Goal: Information Seeking & Learning: Find specific fact

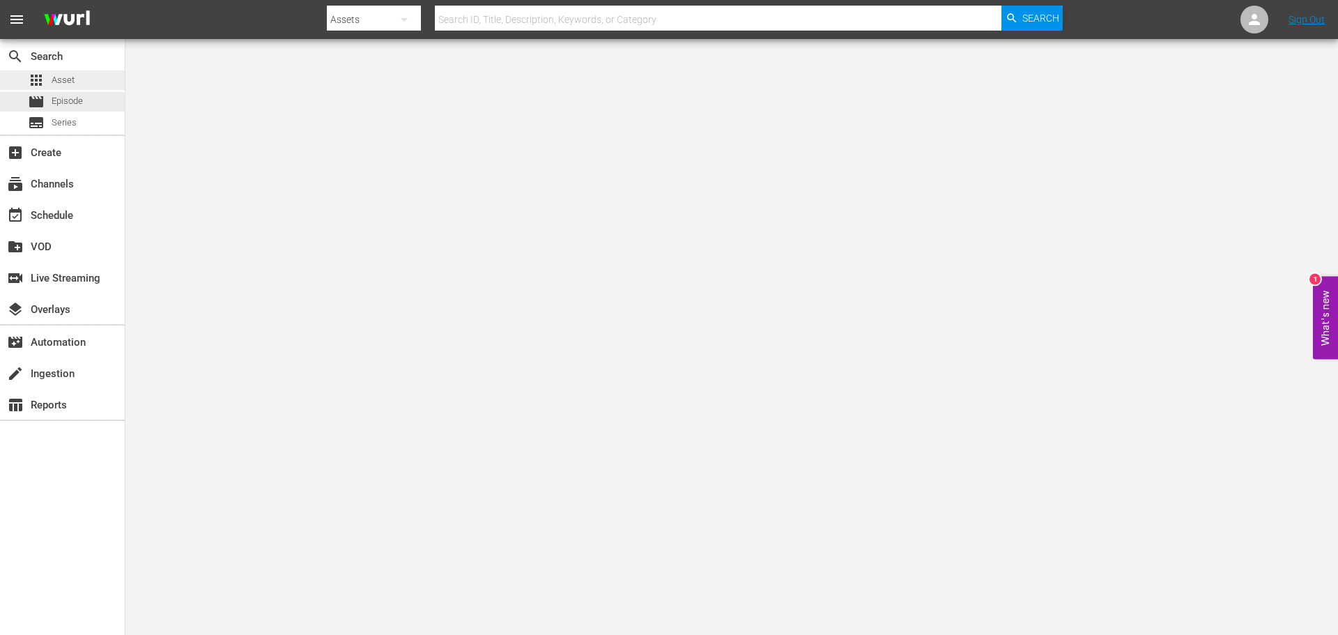
click at [75, 84] on div "apps Asset" at bounding box center [62, 80] width 125 height 20
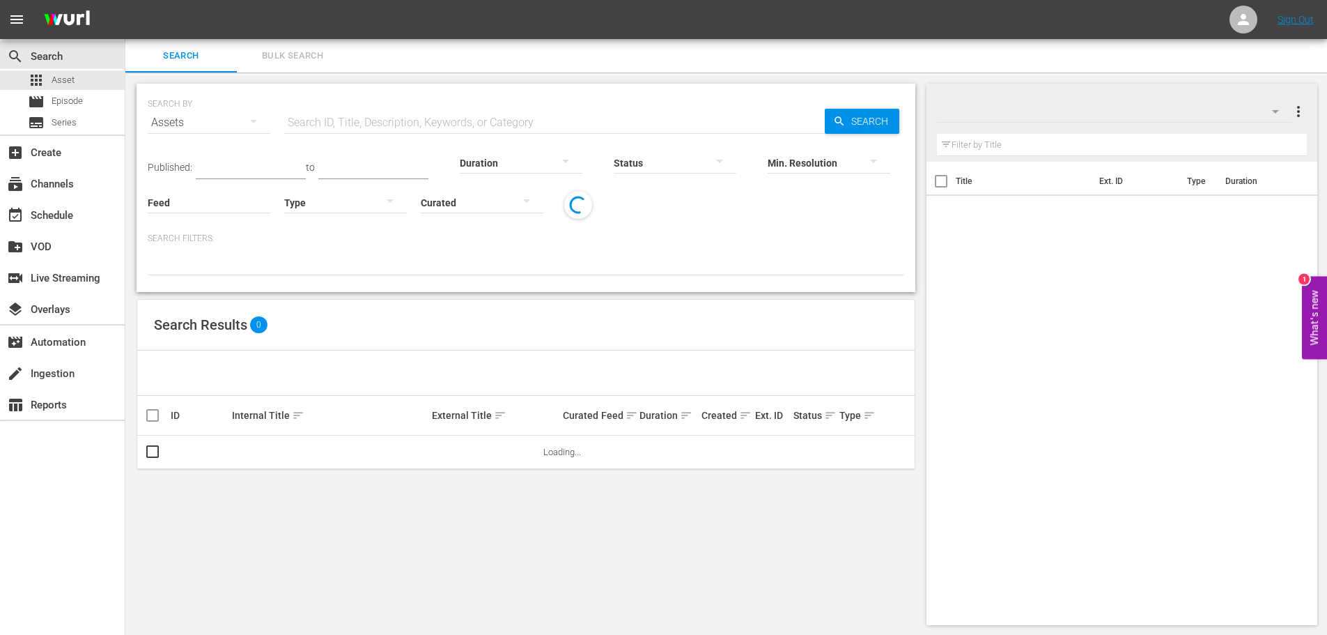
click at [476, 116] on input "text" at bounding box center [554, 122] width 541 height 33
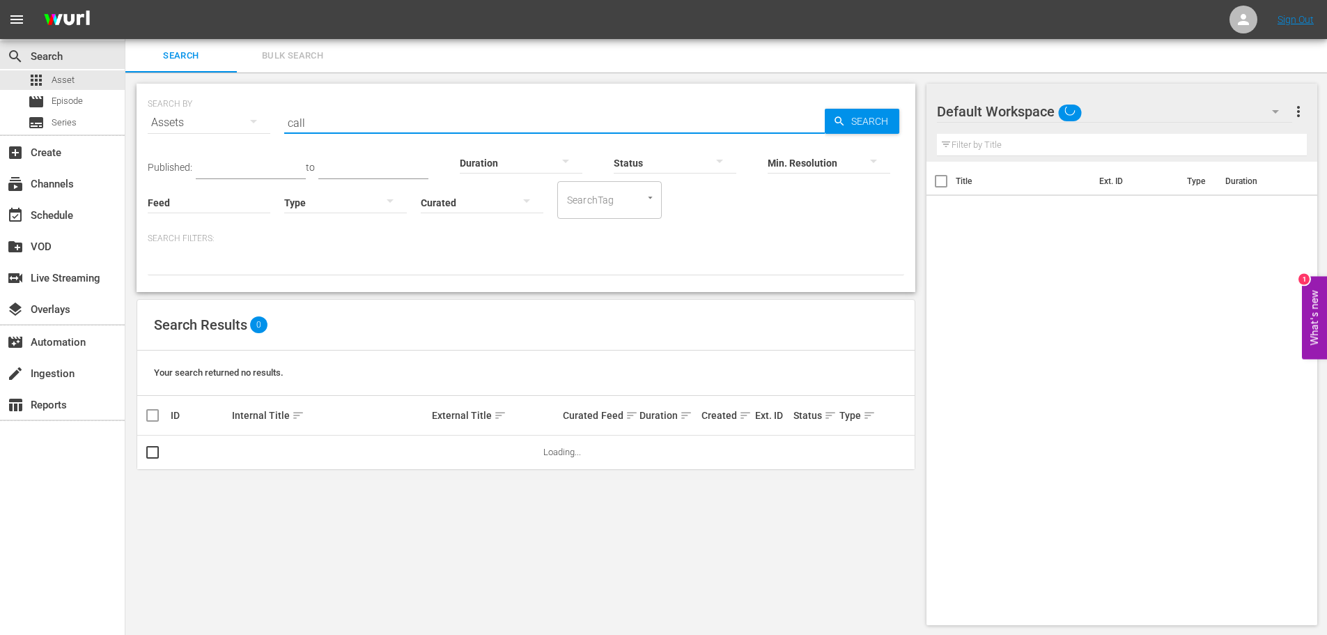
type input "call of the night 101"
click at [879, 129] on div "Min. Resolution" at bounding box center [829, 154] width 123 height 50
click at [876, 127] on span "Search" at bounding box center [873, 121] width 54 height 25
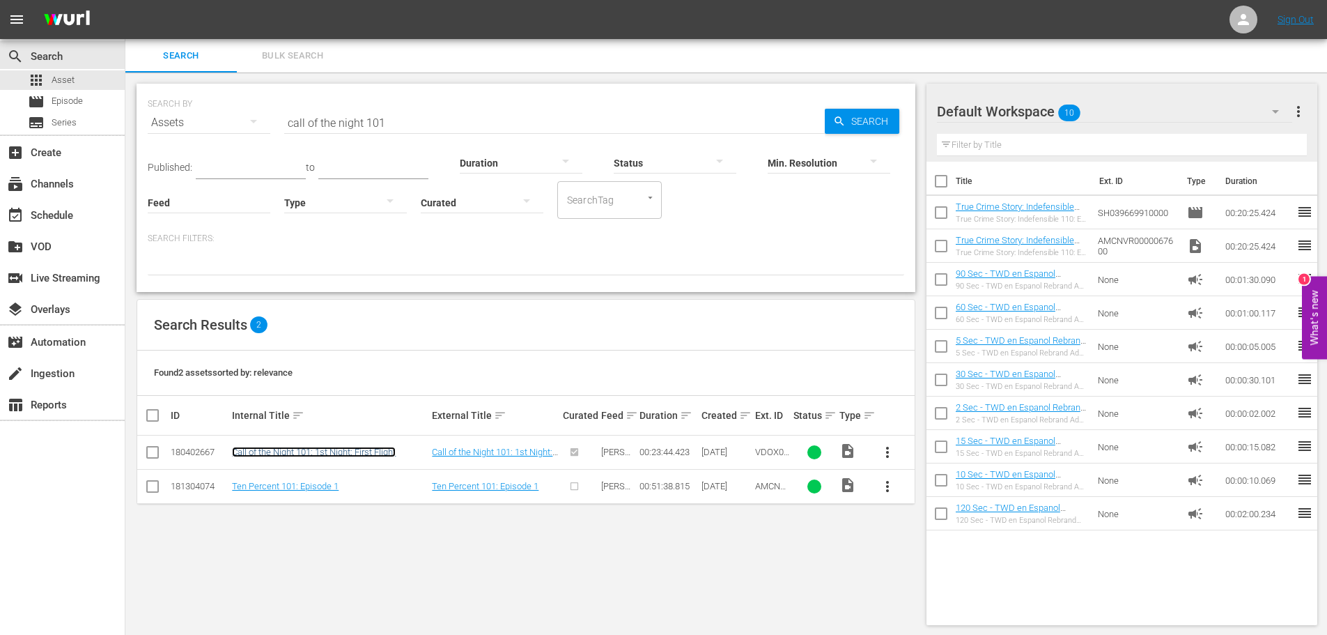
click at [334, 456] on link "Call of the Night 101: 1st Night: First Flight" at bounding box center [314, 452] width 164 height 10
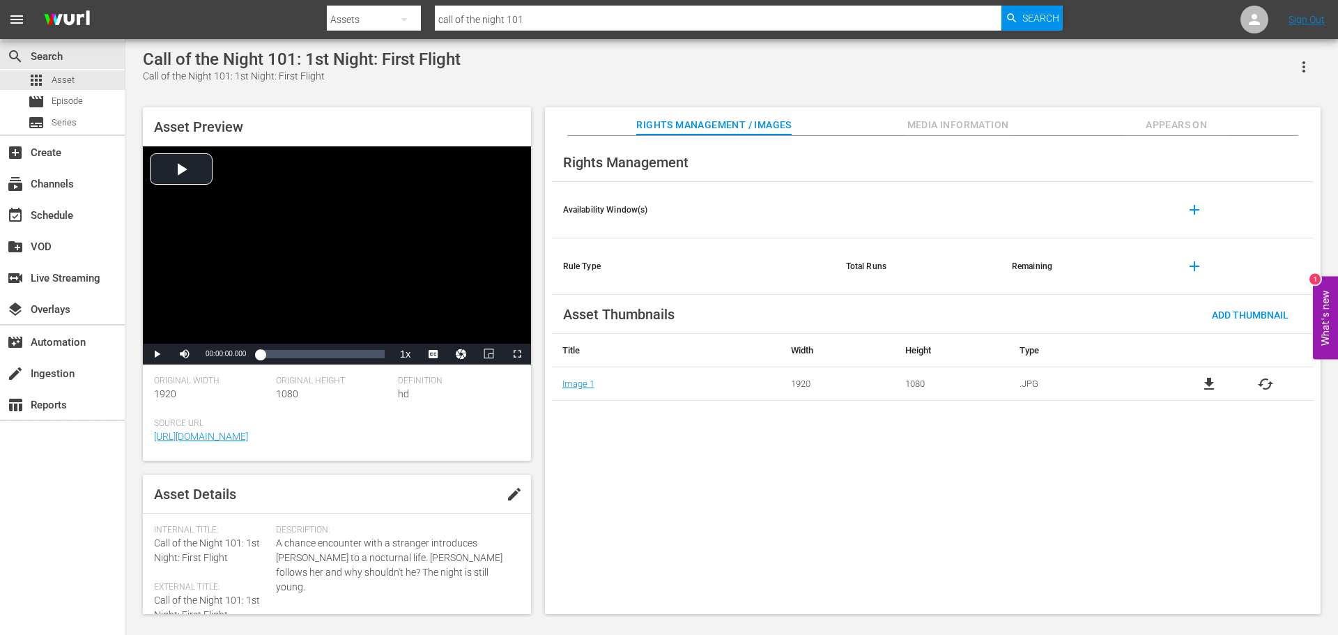
click at [994, 133] on span "Media Information" at bounding box center [958, 124] width 105 height 17
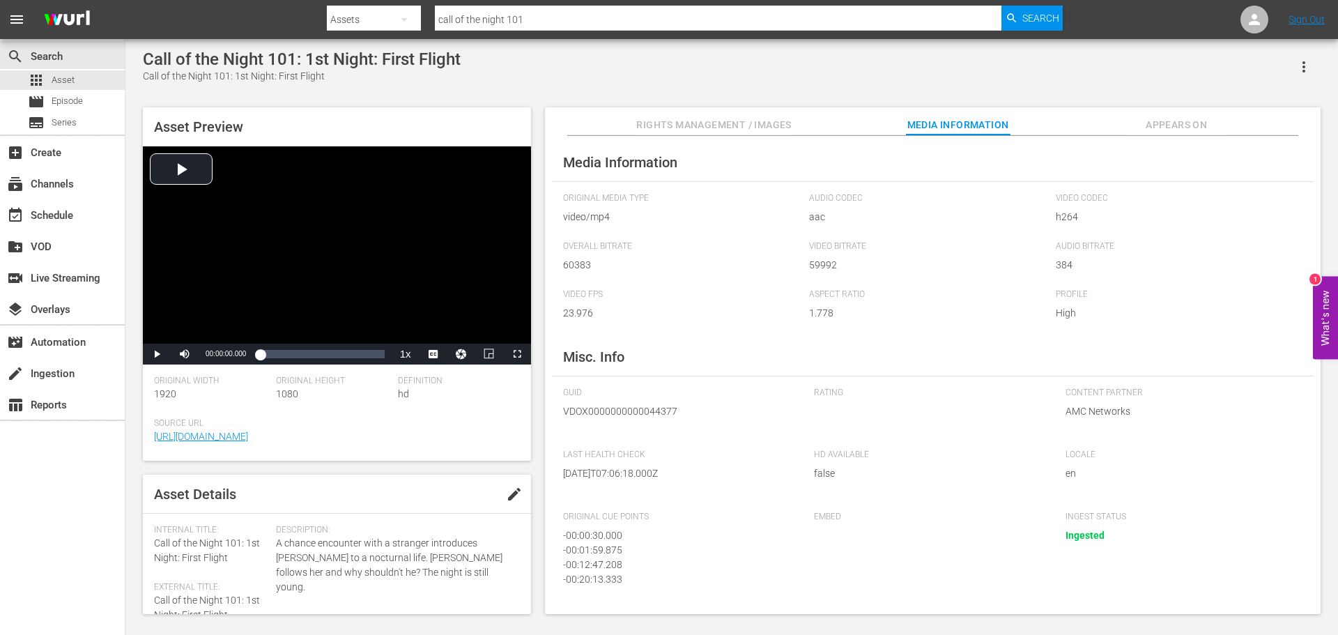
click at [1165, 136] on hr at bounding box center [932, 134] width 731 height 1
click at [1169, 129] on span "Appears On" at bounding box center [1176, 124] width 105 height 17
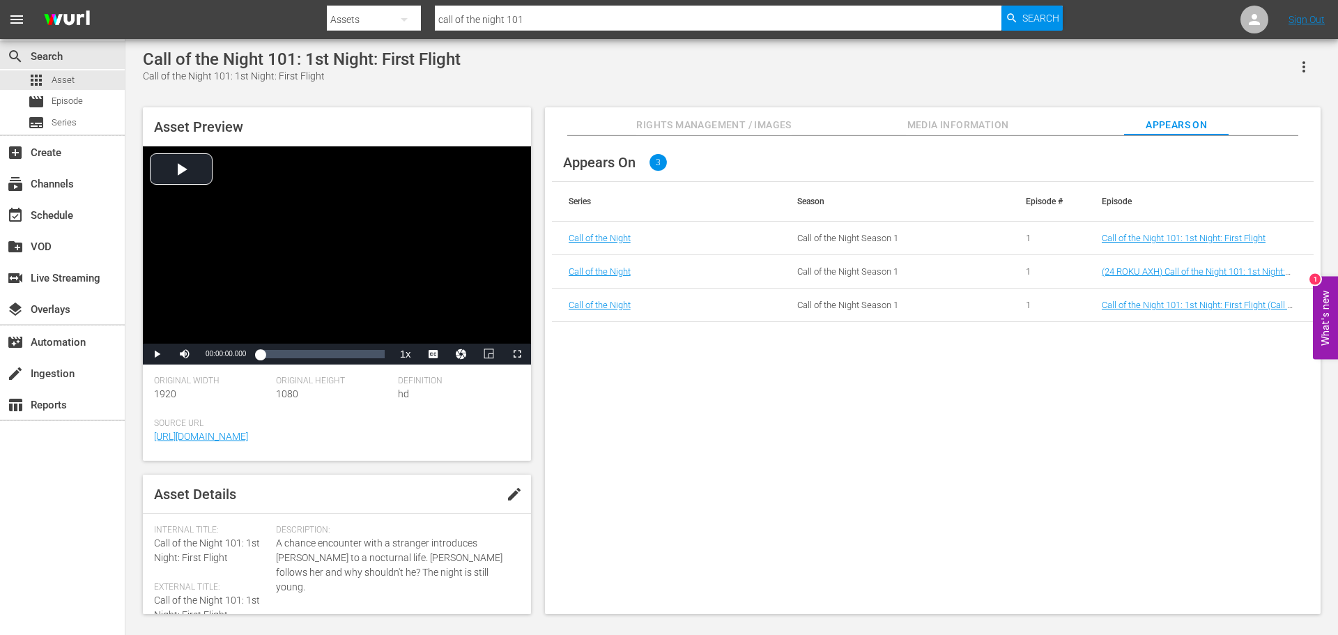
click at [922, 114] on button "Media Information" at bounding box center [958, 121] width 105 height 28
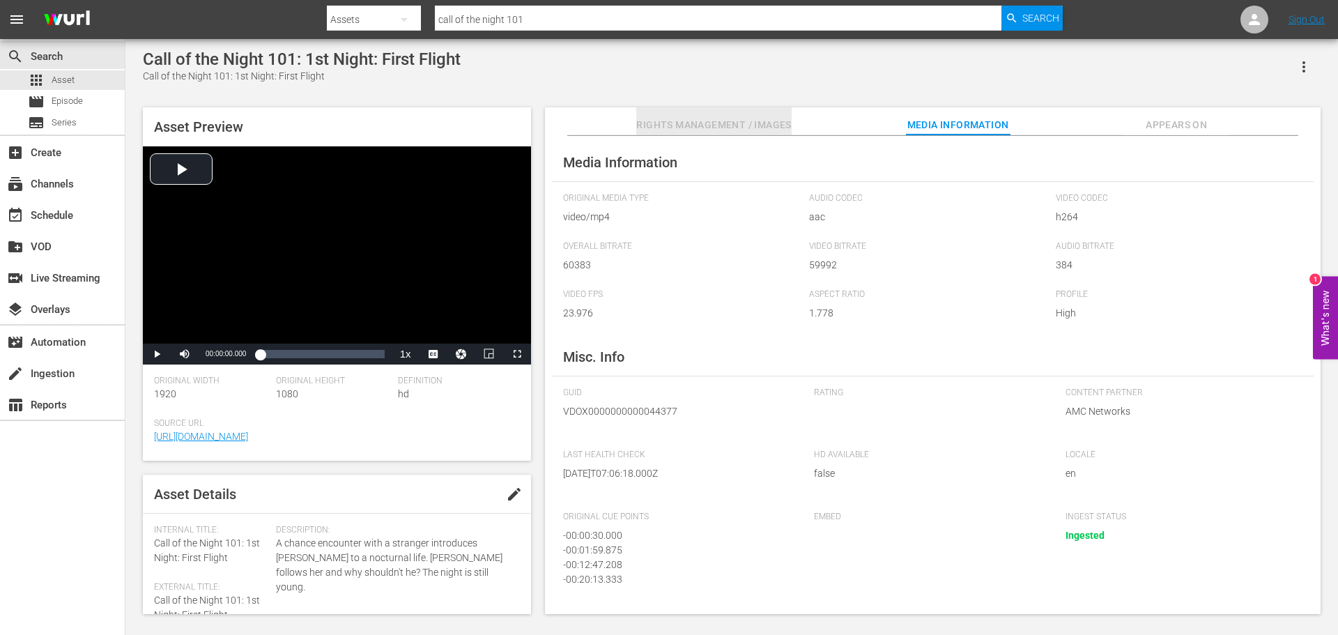
click at [686, 116] on span "Rights Management / Images" at bounding box center [713, 124] width 155 height 17
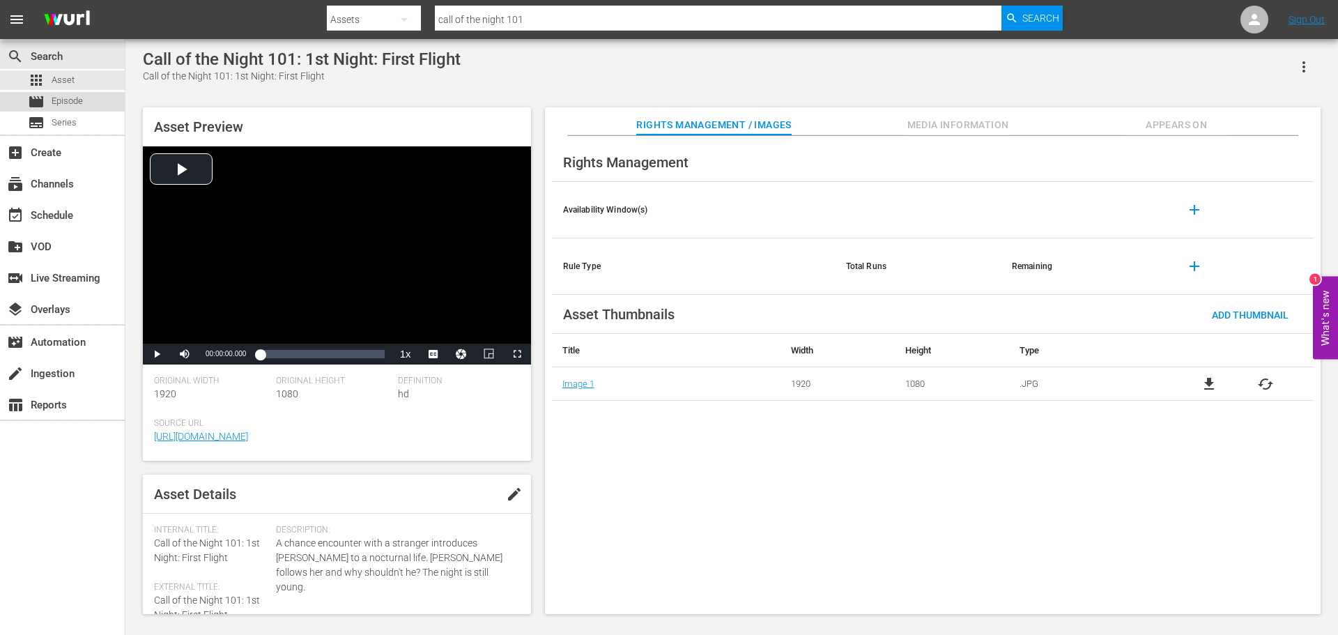
click at [83, 98] on span "Episode" at bounding box center [67, 101] width 31 height 14
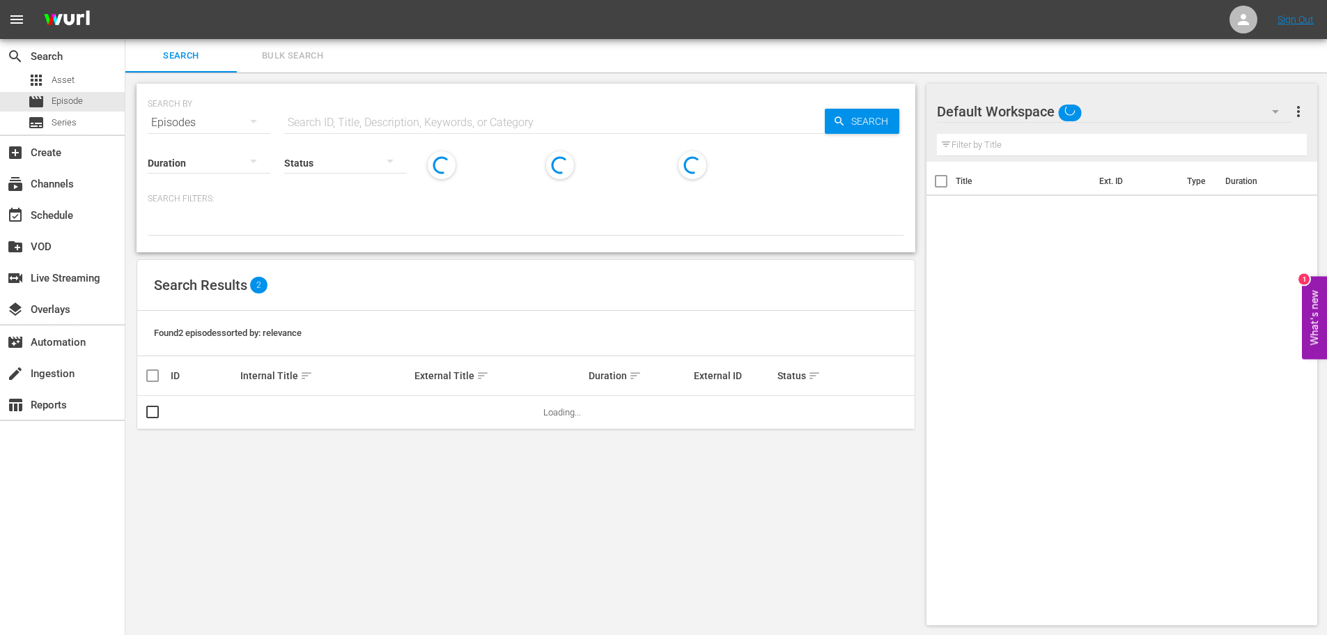
click at [376, 129] on div "Status" at bounding box center [345, 154] width 123 height 50
drag, startPoint x: 378, startPoint y: 128, endPoint x: 379, endPoint y: 119, distance: 8.5
click at [378, 125] on input "text" at bounding box center [554, 122] width 541 height 33
click at [379, 119] on input "text" at bounding box center [554, 122] width 541 height 33
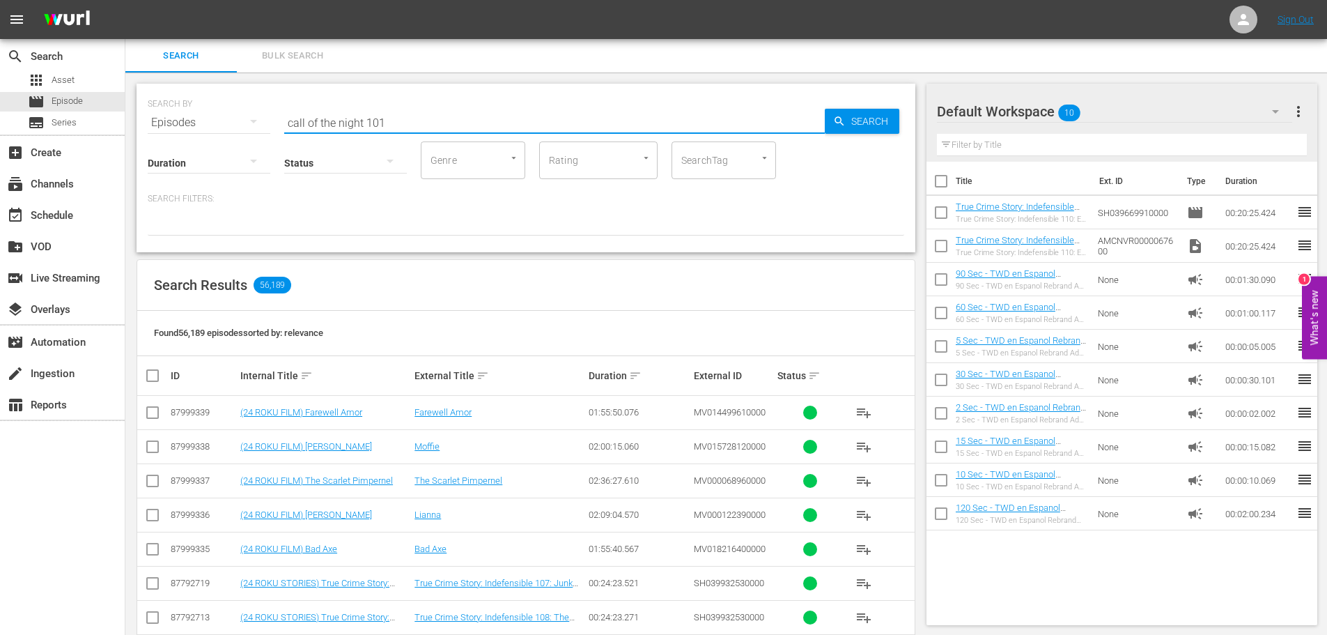
type input "call of the night 101"
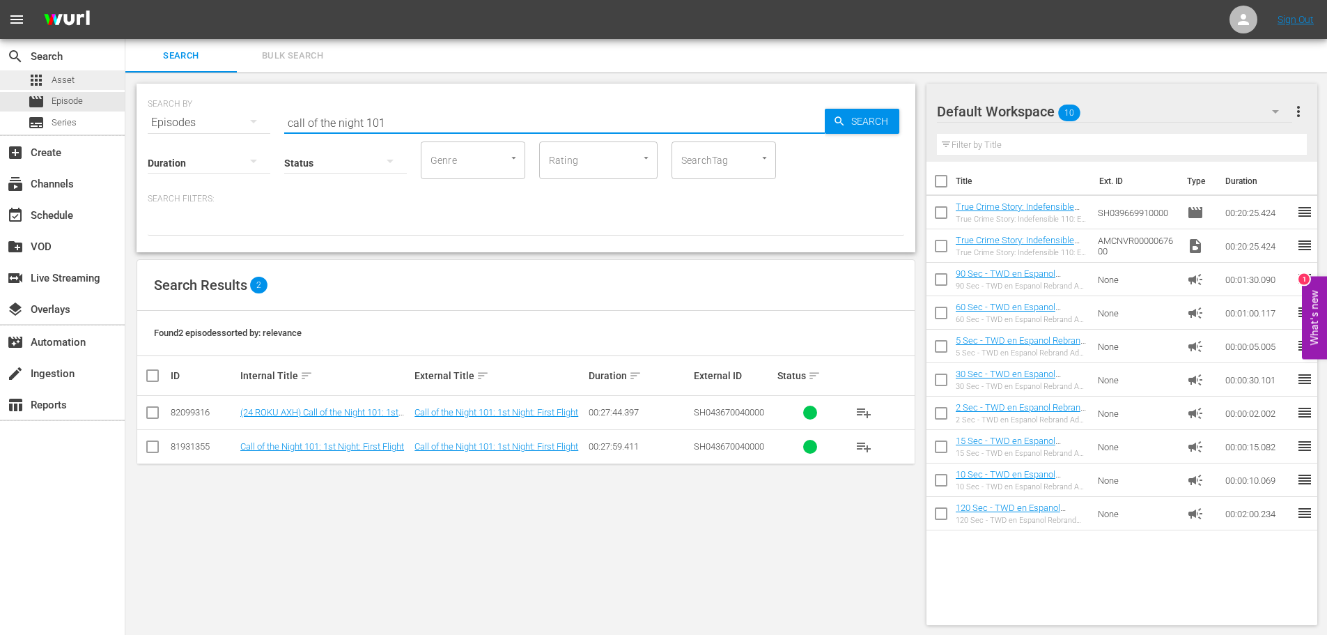
click at [79, 83] on div "apps Asset" at bounding box center [62, 80] width 125 height 20
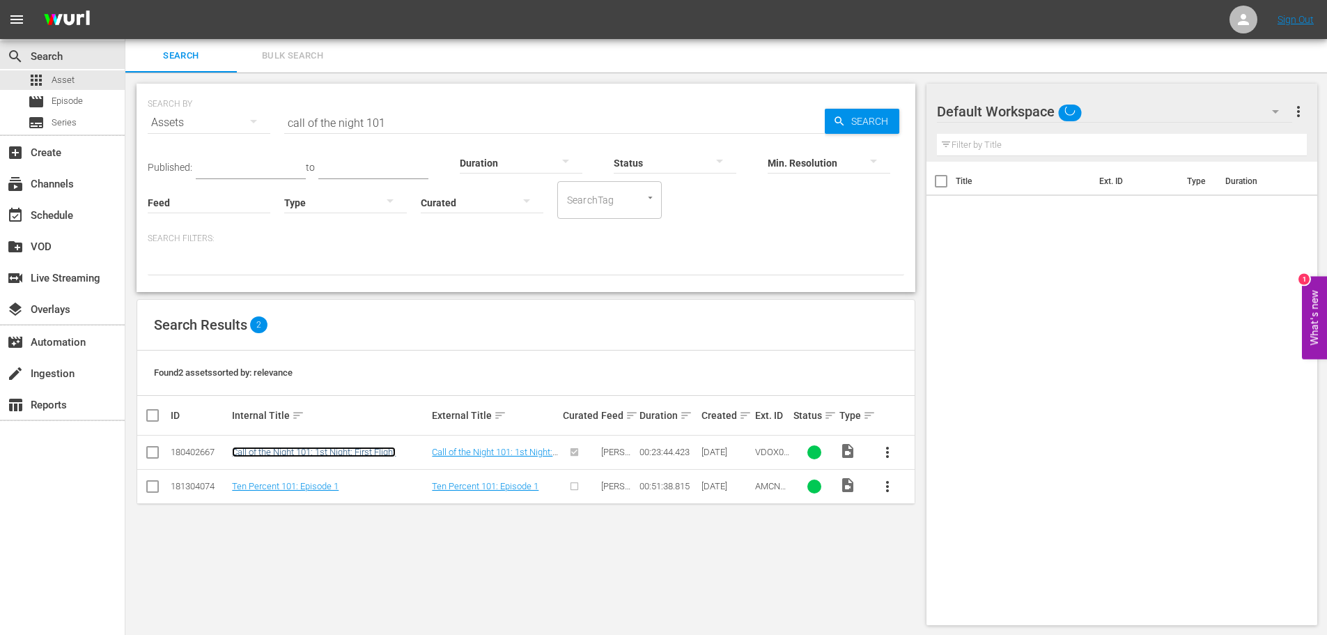
click at [371, 451] on link "Call of the Night 101: 1st Night: First Flight" at bounding box center [314, 452] width 164 height 10
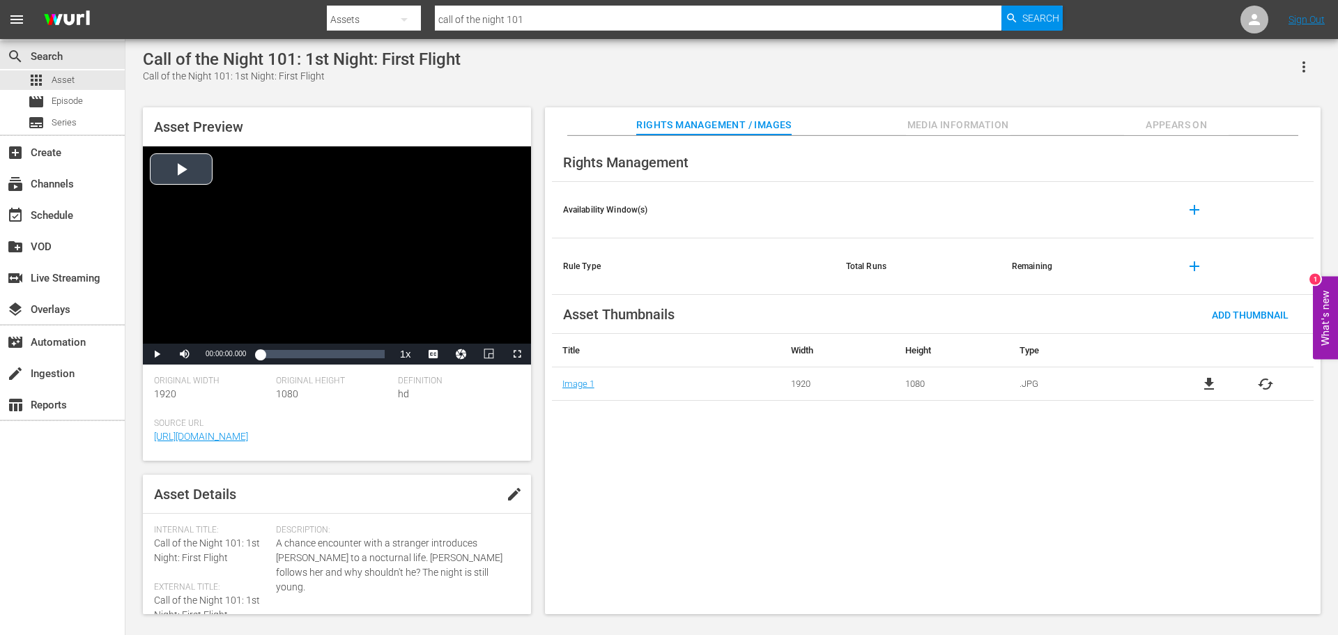
click at [410, 255] on div "Video Player" at bounding box center [337, 244] width 388 height 197
click at [447, 316] on li "CC1 Captions" at bounding box center [434, 320] width 70 height 16
click at [284, 352] on div "Loaded : 2.52% 00:04:24.078 00:00:02.087" at bounding box center [322, 354] width 124 height 14
click at [322, 353] on div "Loaded : 24.44% 00:10:56.194 00:04:43.630" at bounding box center [322, 354] width 124 height 14
click at [157, 354] on span "Video Player" at bounding box center [157, 354] width 0 height 0
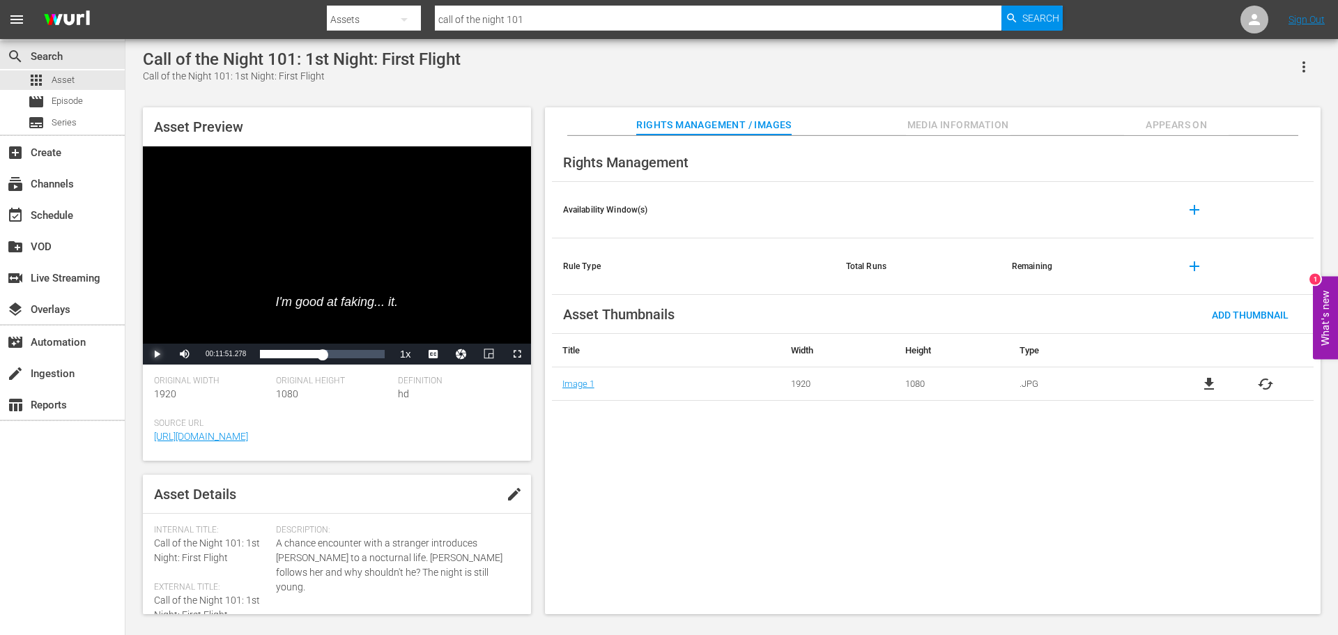
click at [157, 354] on span "Video Player" at bounding box center [157, 354] width 0 height 0
click at [982, 116] on span "Media Information" at bounding box center [958, 124] width 105 height 17
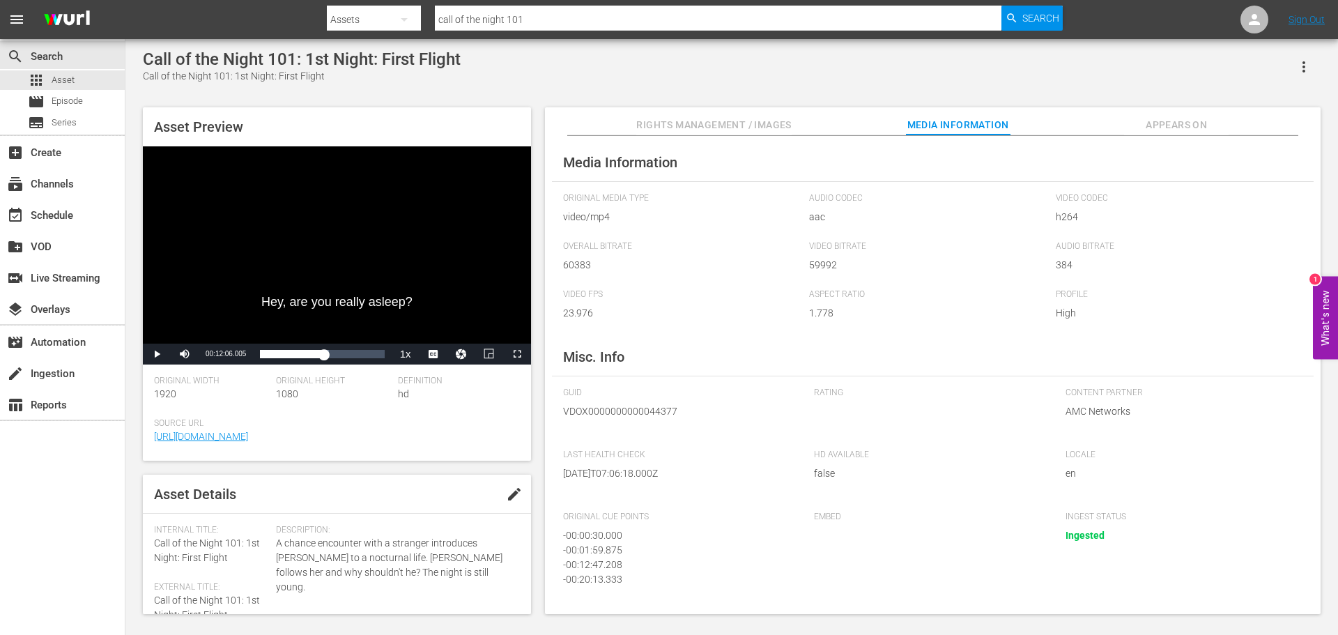
drag, startPoint x: 319, startPoint y: 358, endPoint x: 149, endPoint y: 345, distance: 170.5
click at [149, 345] on div "Play Mute Current Time 00:12:06.005 / Duration 00:23:44.423 Loaded : 55.23% 00:…" at bounding box center [337, 354] width 388 height 21
click at [260, 353] on div "00:00:00.020" at bounding box center [260, 354] width 0 height 14
drag, startPoint x: 257, startPoint y: 357, endPoint x: 187, endPoint y: 337, distance: 73.2
click at [187, 337] on div "Video Player is loading. Play Video Pause Mute Current Time 00:00:57.031 / Dura…" at bounding box center [337, 255] width 388 height 218
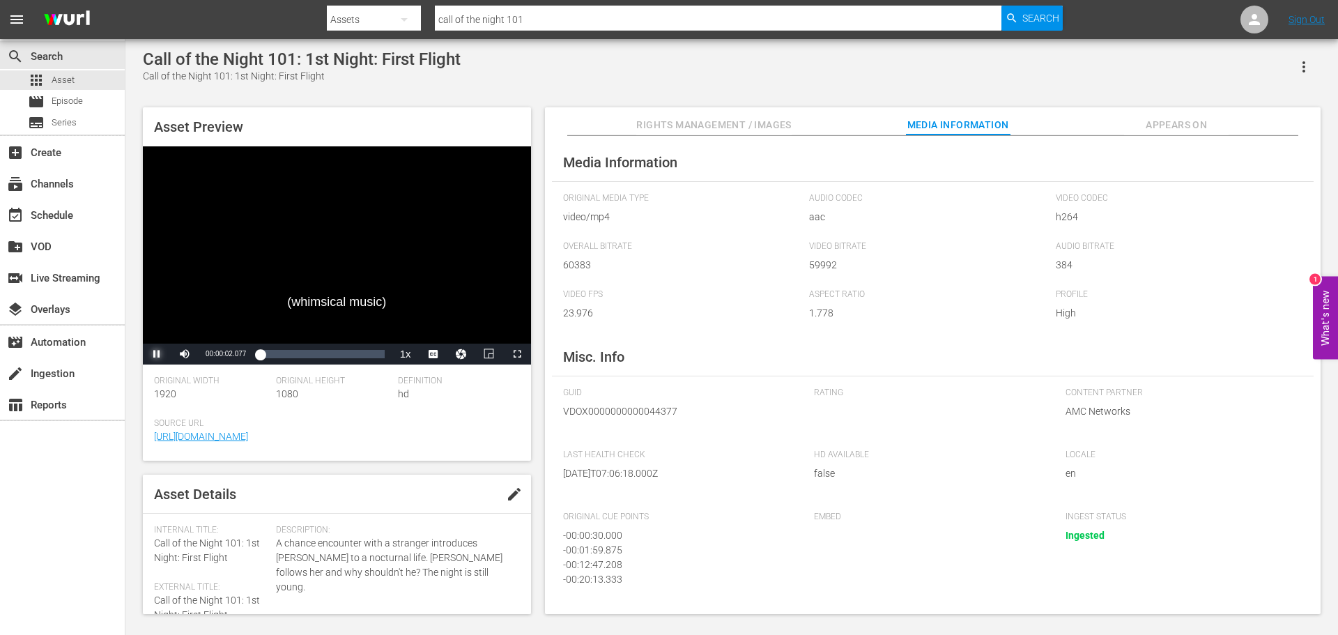
click at [157, 354] on span "Video Player" at bounding box center [157, 354] width 0 height 0
click at [707, 114] on button "Rights Management / Images" at bounding box center [713, 121] width 155 height 28
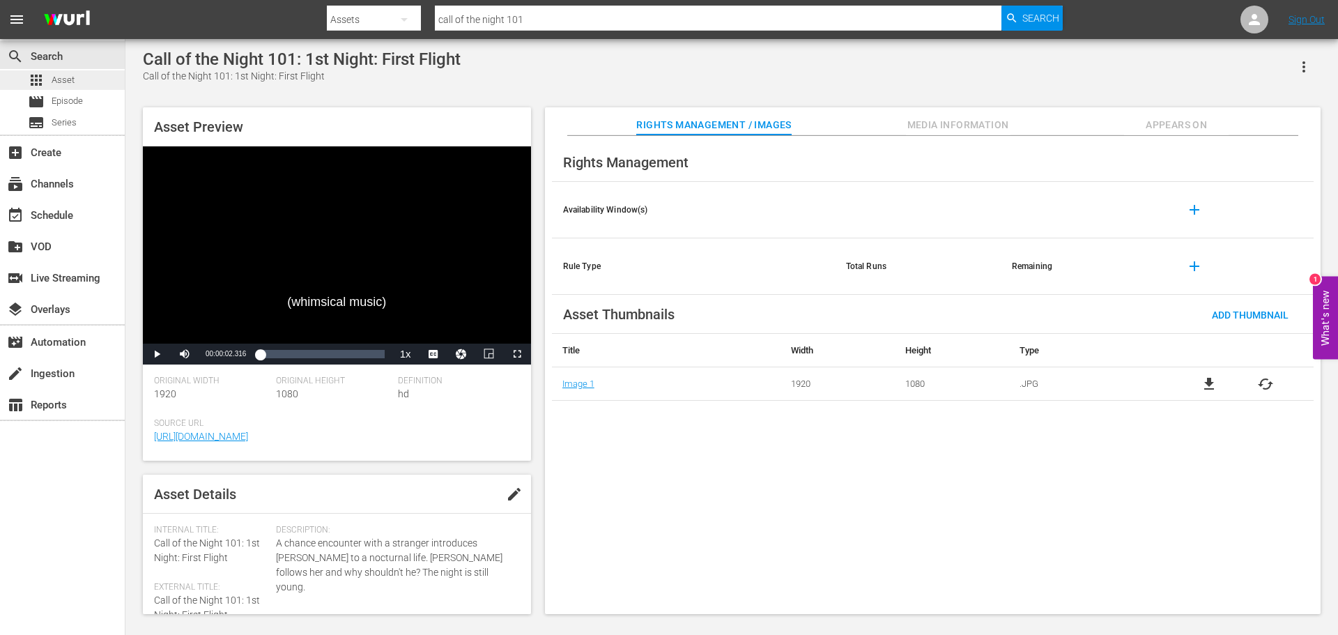
click at [55, 83] on span "Asset" at bounding box center [63, 80] width 23 height 14
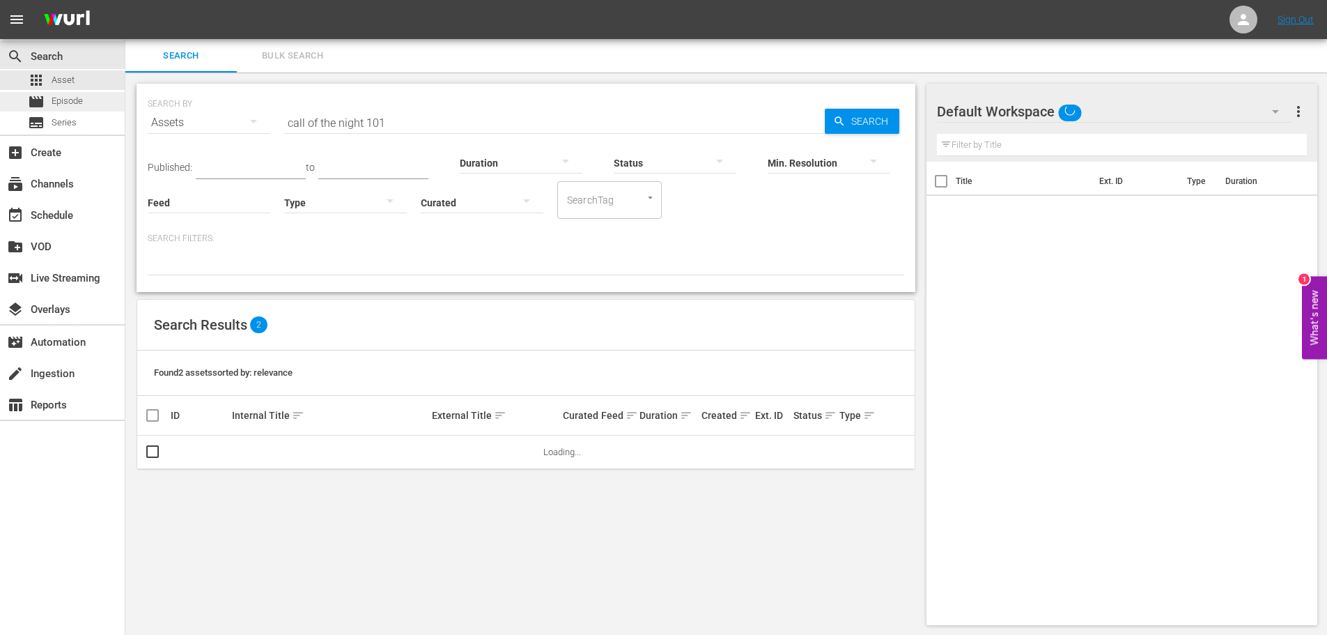
drag, startPoint x: 415, startPoint y: 112, endPoint x: 111, endPoint y: 109, distance: 303.8
click at [125, 0] on div "search Search apps Asset movie Episode subtitles Series add_box Create subscrip…" at bounding box center [726, 0] width 1202 height 0
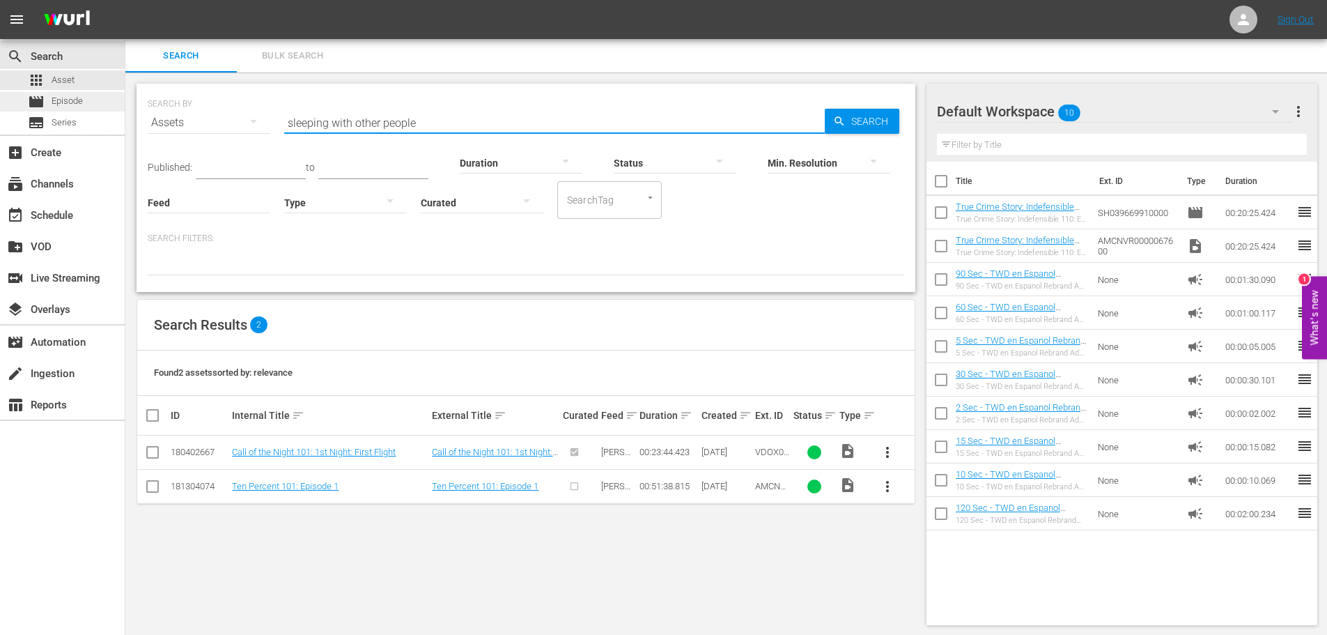
type input "sleeping with other people"
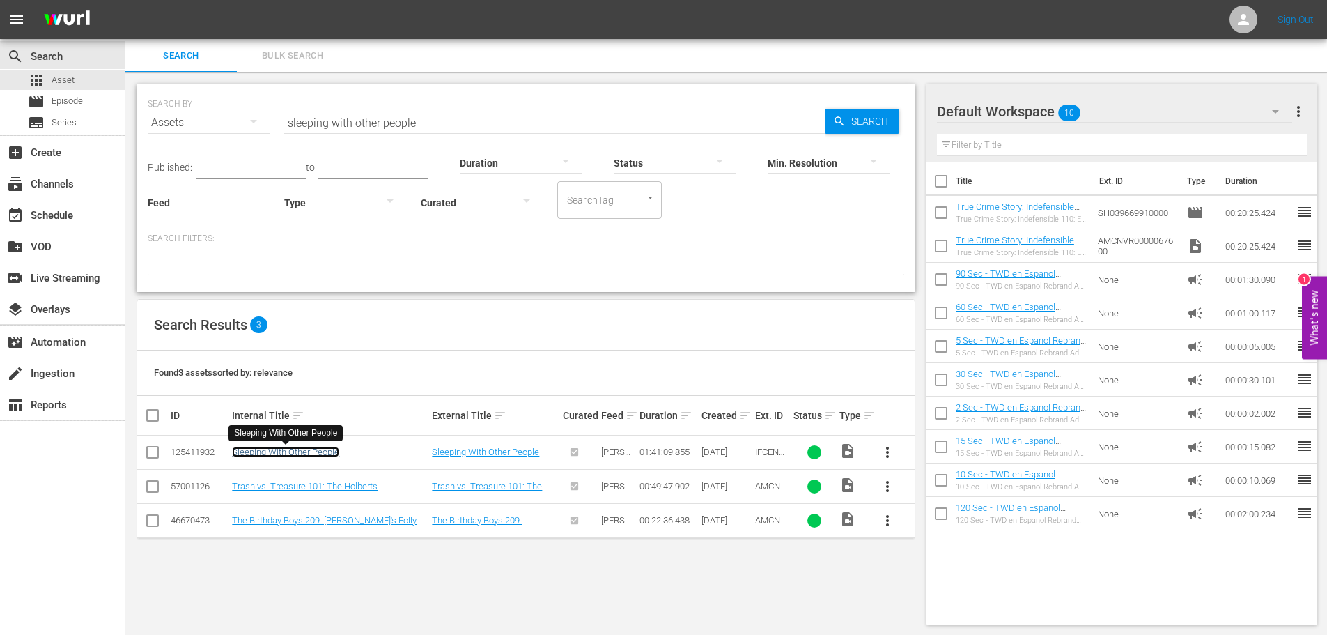
click at [337, 456] on link "Sleeping With Other People" at bounding box center [285, 452] width 107 height 10
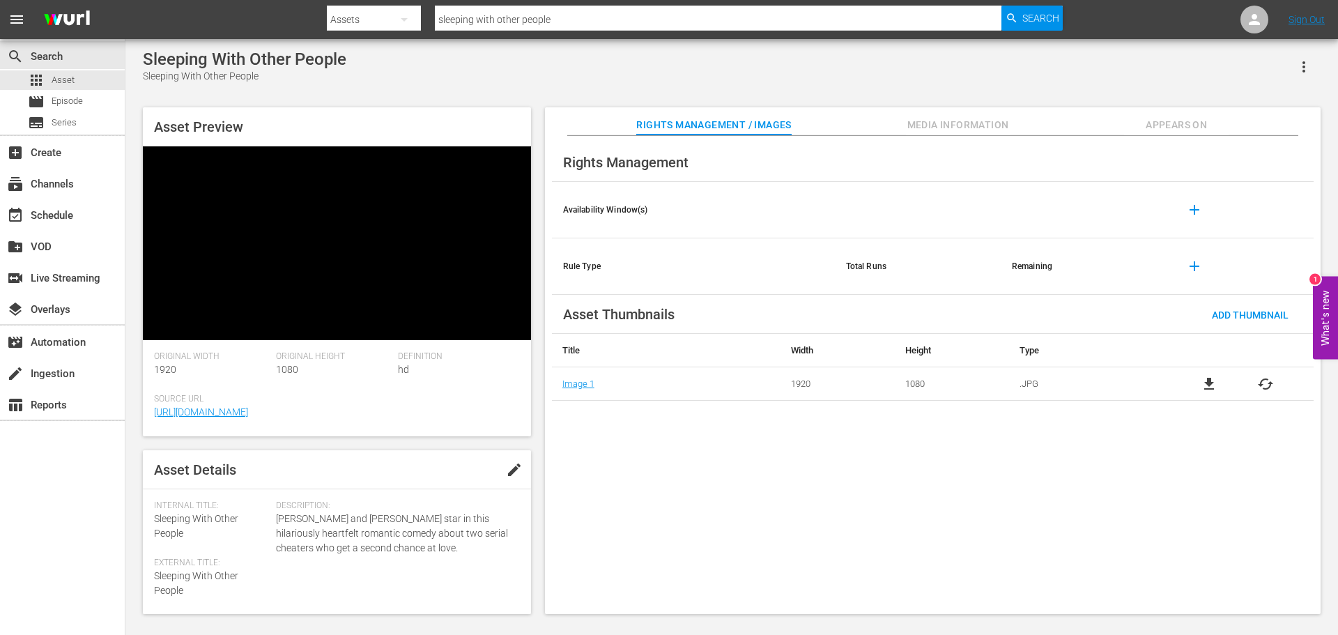
click at [944, 128] on span "Media Information" at bounding box center [958, 124] width 105 height 17
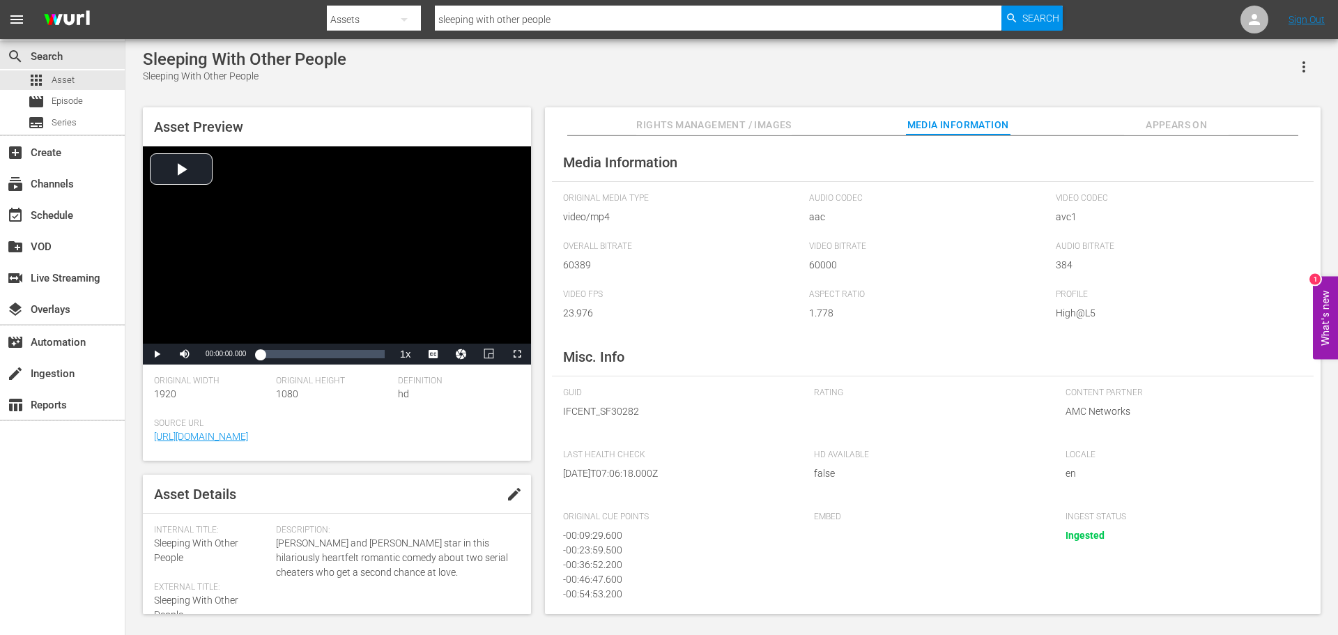
drag, startPoint x: 1337, startPoint y: 160, endPoint x: 1337, endPoint y: 181, distance: 20.9
click at [1337, 181] on div "Sleeping With Other People Sleeping With Other People Asset Preview Video Playe…" at bounding box center [731, 328] width 1213 height 578
drag, startPoint x: 1315, startPoint y: 139, endPoint x: 1314, endPoint y: 165, distance: 25.8
click at [1314, 165] on div "Media Information Original Media Type video/mp4 Audio Codec aac Video Codec avc…" at bounding box center [933, 375] width 776 height 479
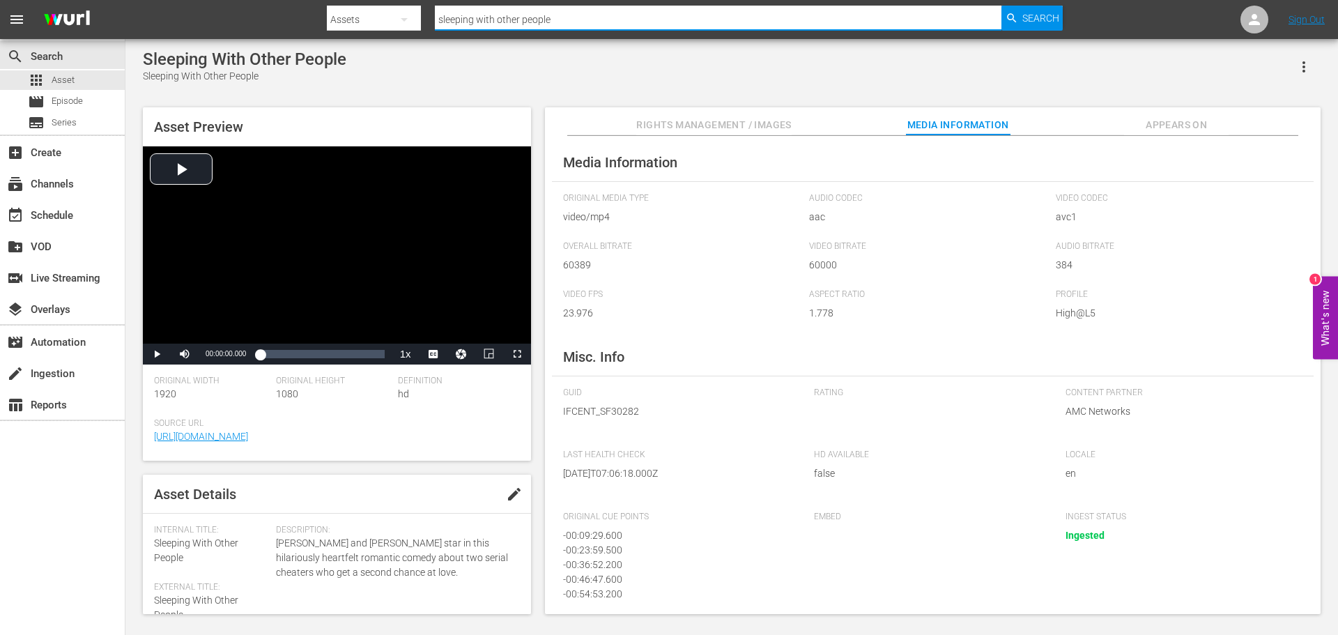
drag, startPoint x: 472, startPoint y: 8, endPoint x: 240, endPoint y: 17, distance: 232.2
click at [242, 16] on nav "menu Search By Assets Search ID, Title, Description, Keywords, or Category slee…" at bounding box center [669, 19] width 1338 height 39
type input "[US_STATE]"
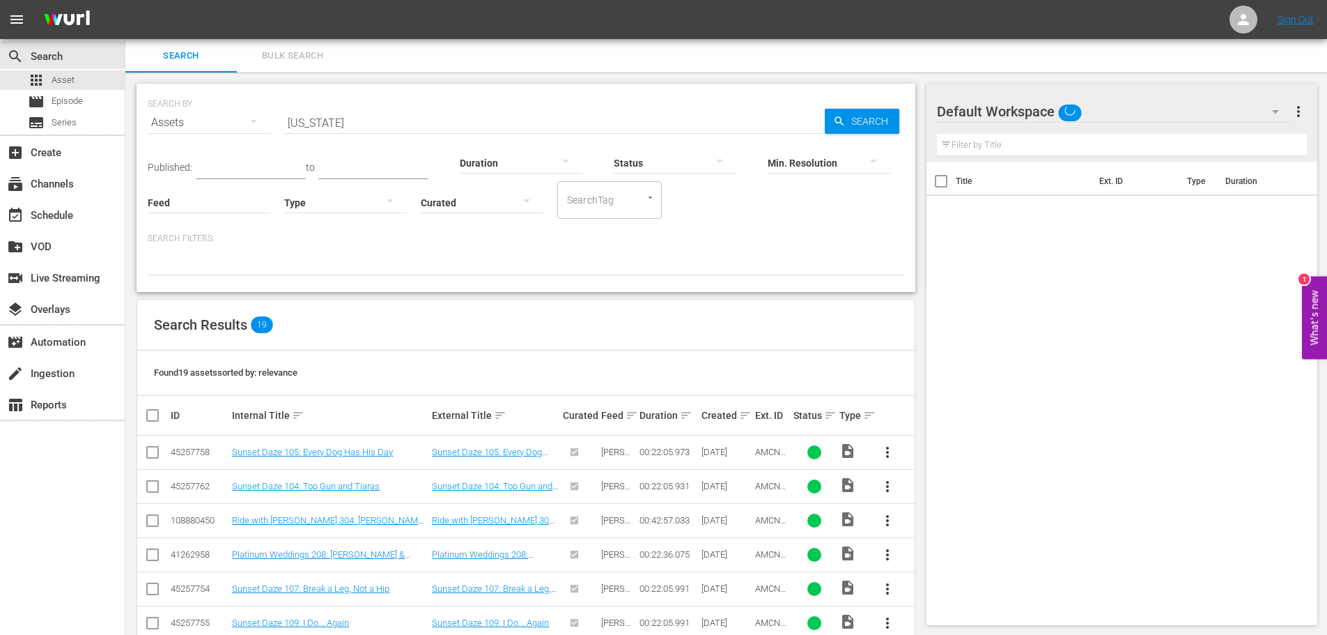
drag, startPoint x: 1307, startPoint y: 272, endPoint x: 1337, endPoint y: 426, distance: 157.0
click at [1327, 420] on html "menu Sign Out search Search apps Asset movie Episode subtitles Series add_box C…" at bounding box center [663, 317] width 1327 height 635
click at [421, 128] on input "[US_STATE]" at bounding box center [554, 122] width 541 height 33
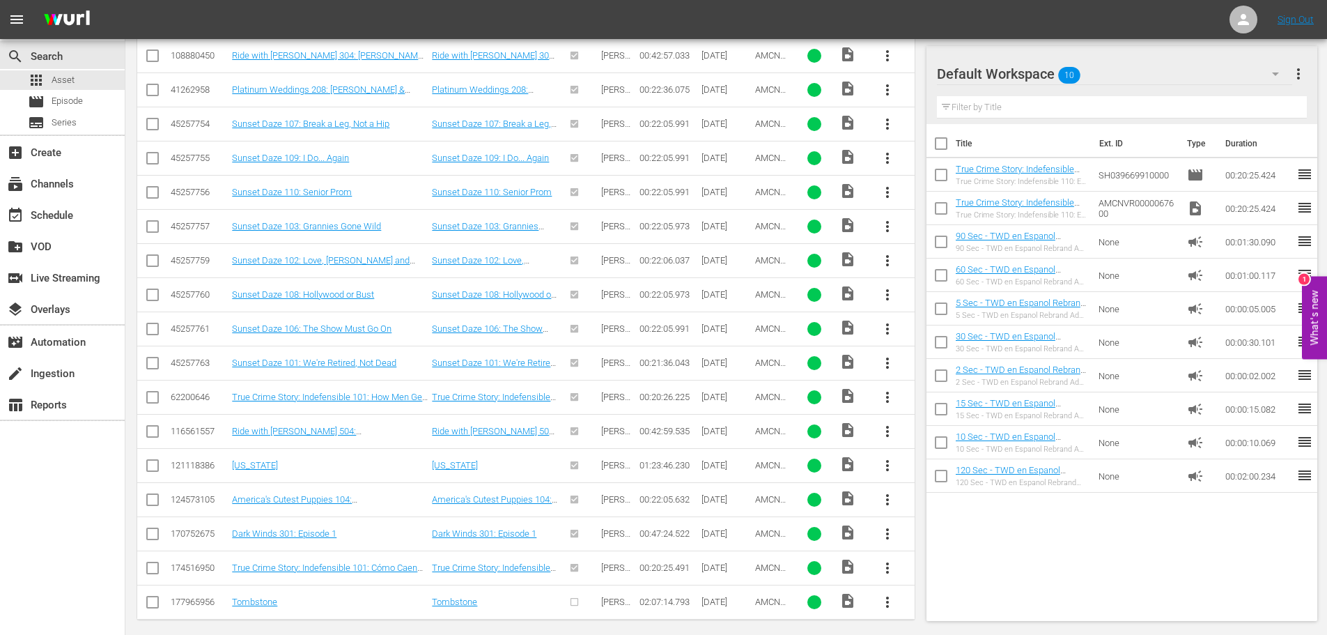
scroll to position [466, 0]
click at [274, 600] on link "Tombstone" at bounding box center [254, 600] width 45 height 10
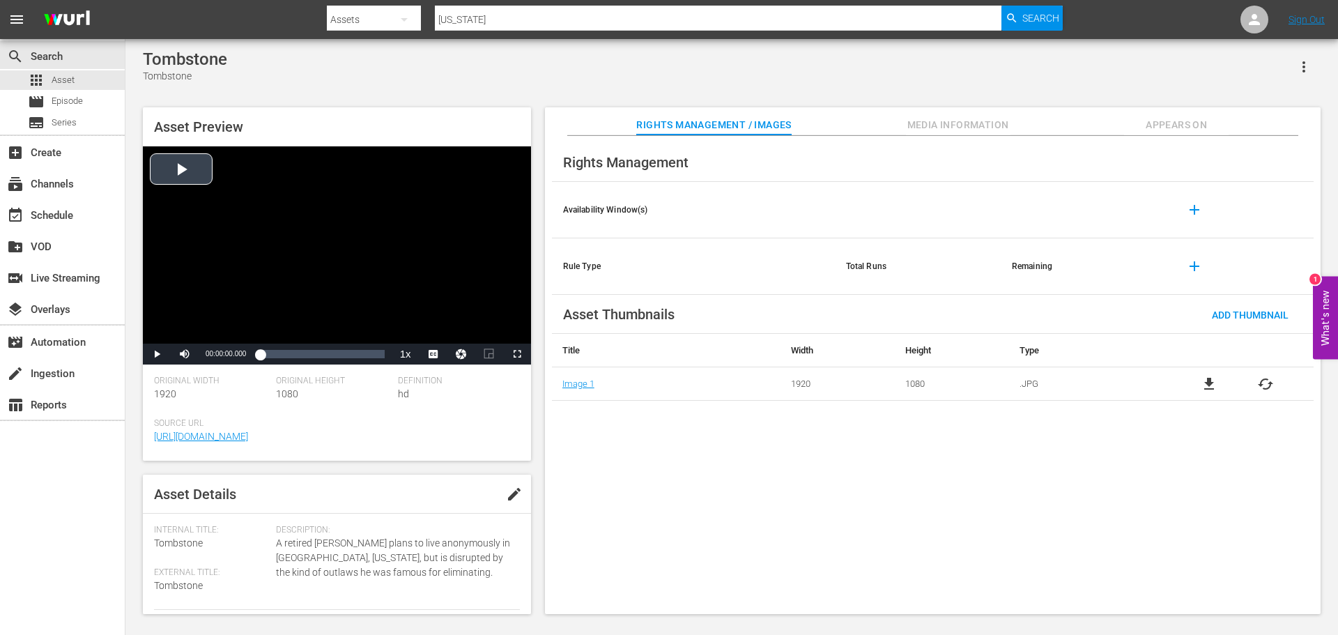
click at [380, 235] on div "Video Player" at bounding box center [337, 244] width 388 height 197
click at [318, 354] on div "00:58:37.151" at bounding box center [317, 354] width 1 height 14
click at [357, 363] on div "Loaded : 47.51% 01:39:22.001 01:00:04.094" at bounding box center [322, 354] width 138 height 21
click at [930, 118] on span "Media Information" at bounding box center [958, 124] width 105 height 17
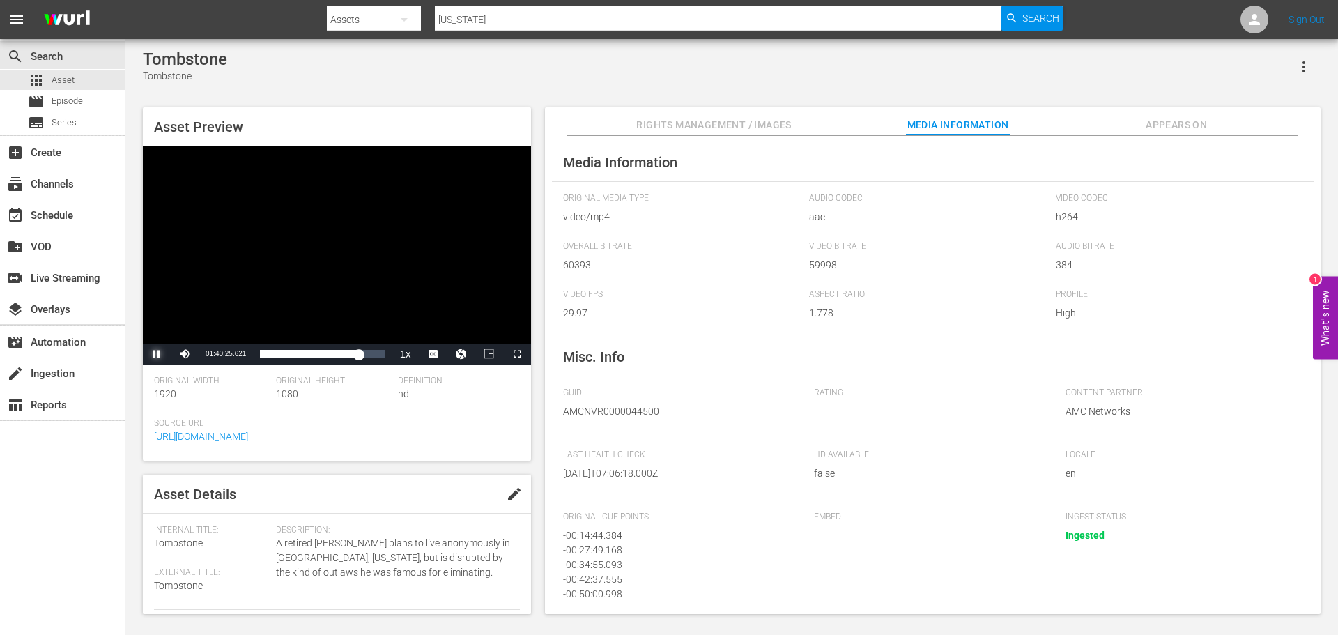
click at [157, 354] on span "Video Player" at bounding box center [157, 354] width 0 height 0
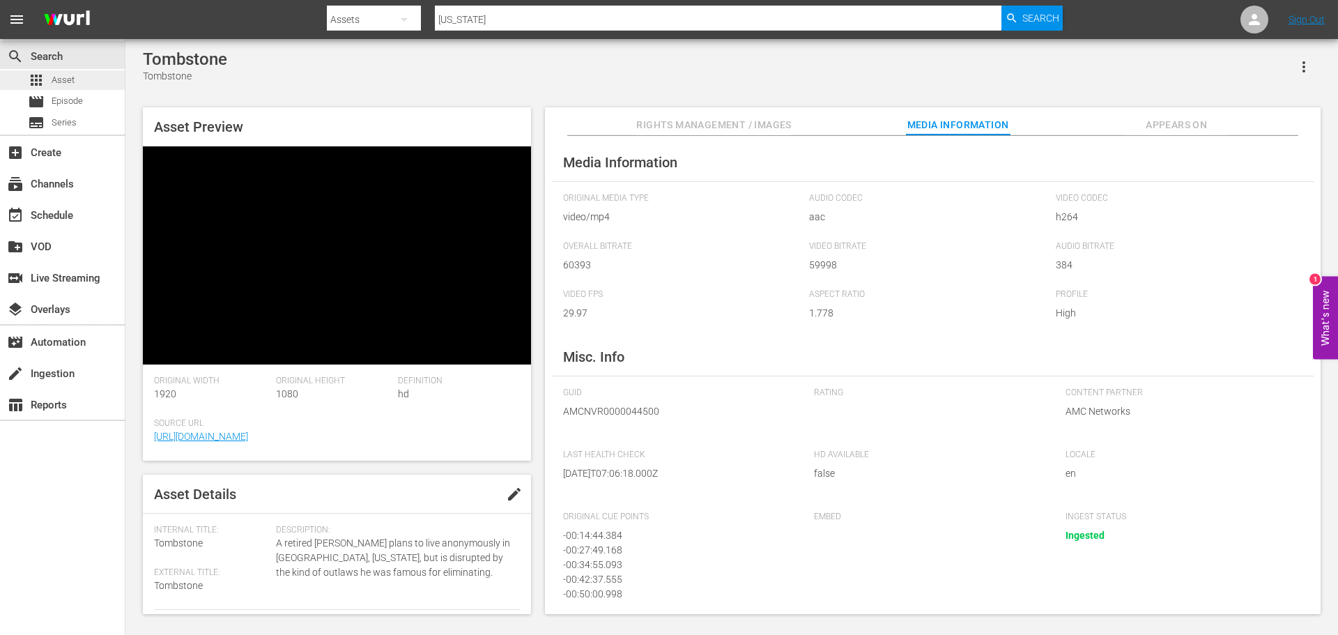
click at [72, 86] on span "Asset" at bounding box center [63, 80] width 23 height 14
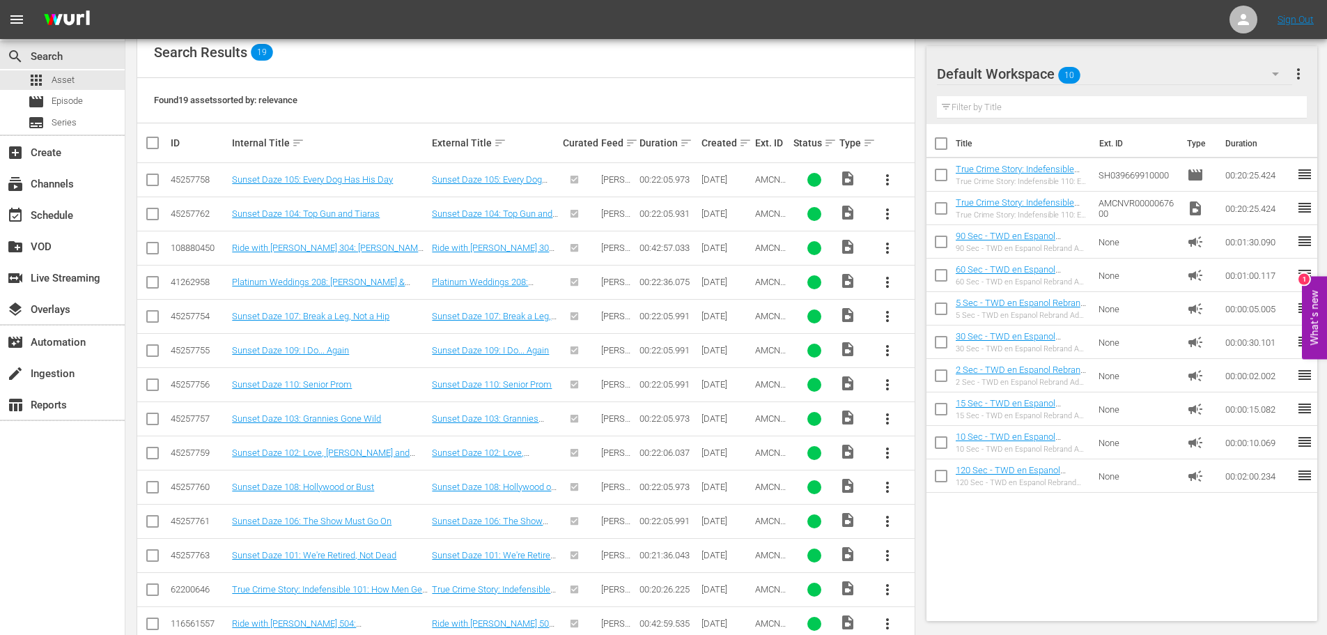
scroll to position [475, 0]
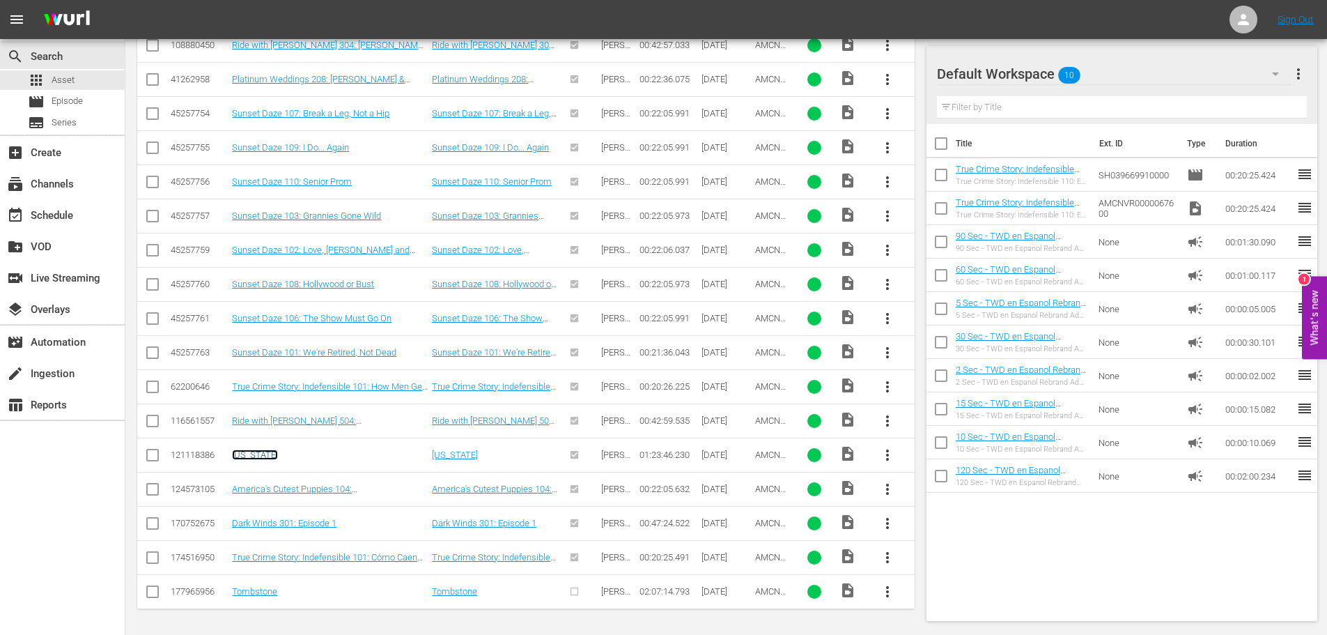
click at [254, 459] on link "[US_STATE]" at bounding box center [255, 454] width 46 height 10
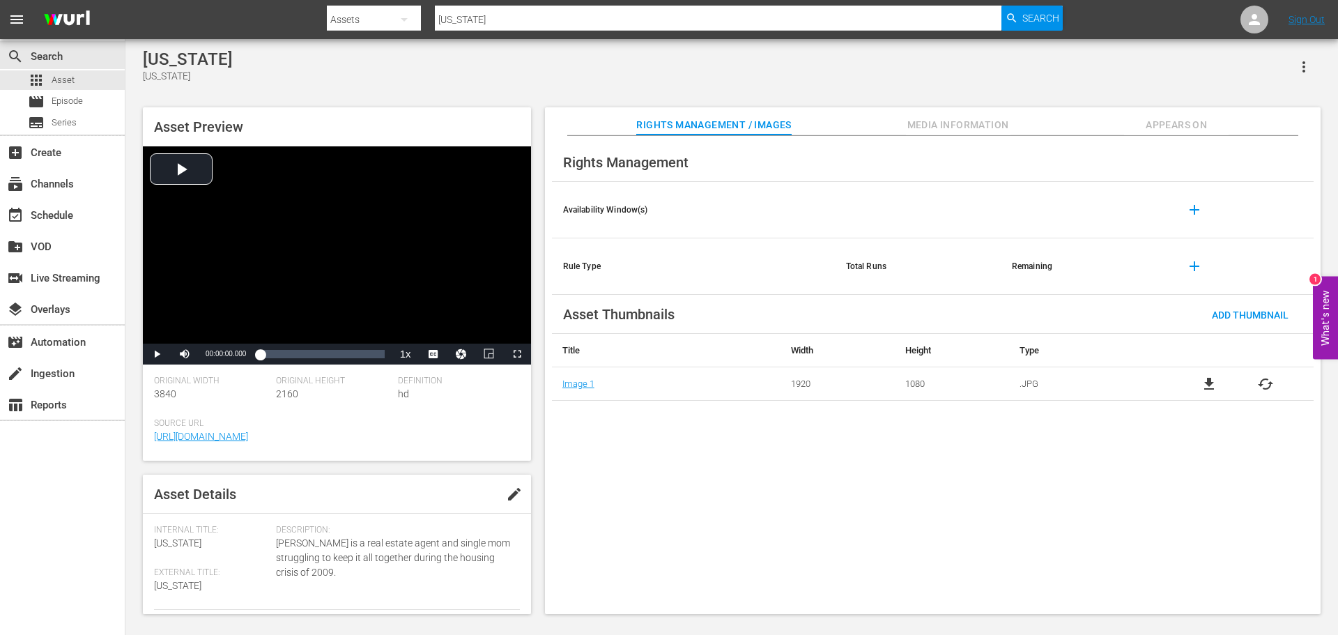
click at [911, 131] on span "Media Information" at bounding box center [958, 124] width 105 height 17
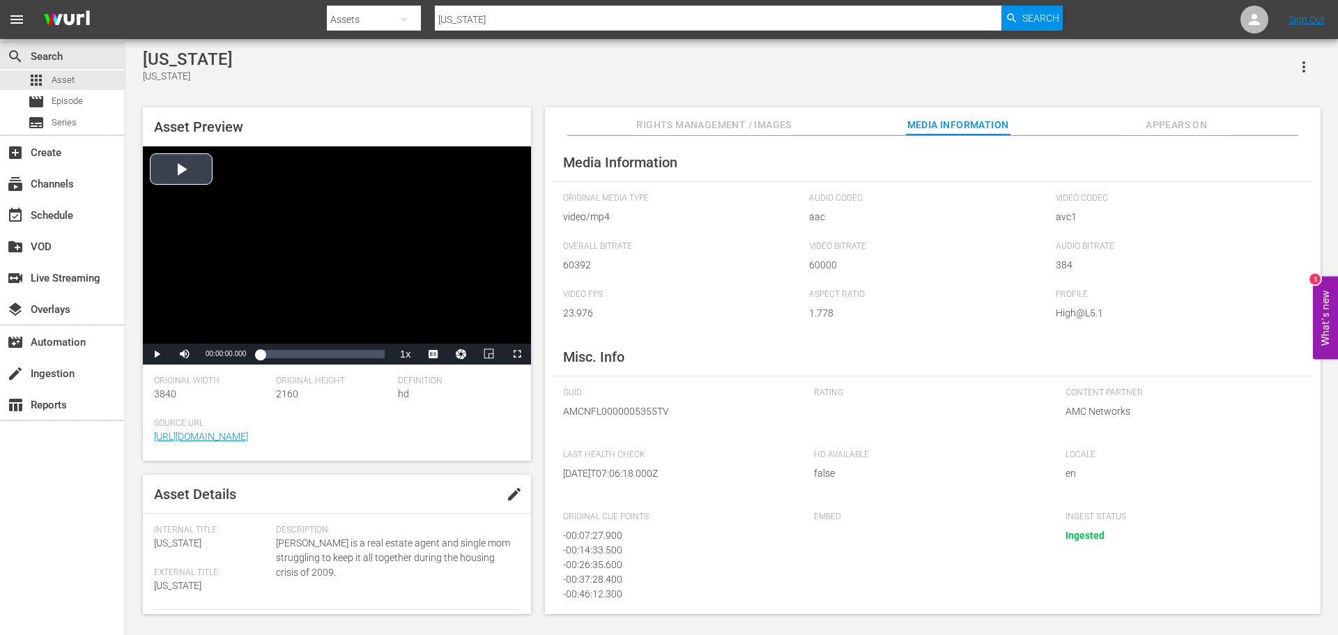
click at [273, 337] on div "Video Player" at bounding box center [337, 244] width 388 height 197
click at [309, 357] on div "00:33:24.844" at bounding box center [309, 354] width 1 height 14
click at [361, 364] on div "Loaded : 40.15% 01:08:14.400 00:33:25.294" at bounding box center [322, 354] width 138 height 21
click at [374, 358] on div "01:16:42.671" at bounding box center [374, 354] width 1 height 14
click at [339, 358] on div "00:53:10.808" at bounding box center [339, 354] width 1 height 14
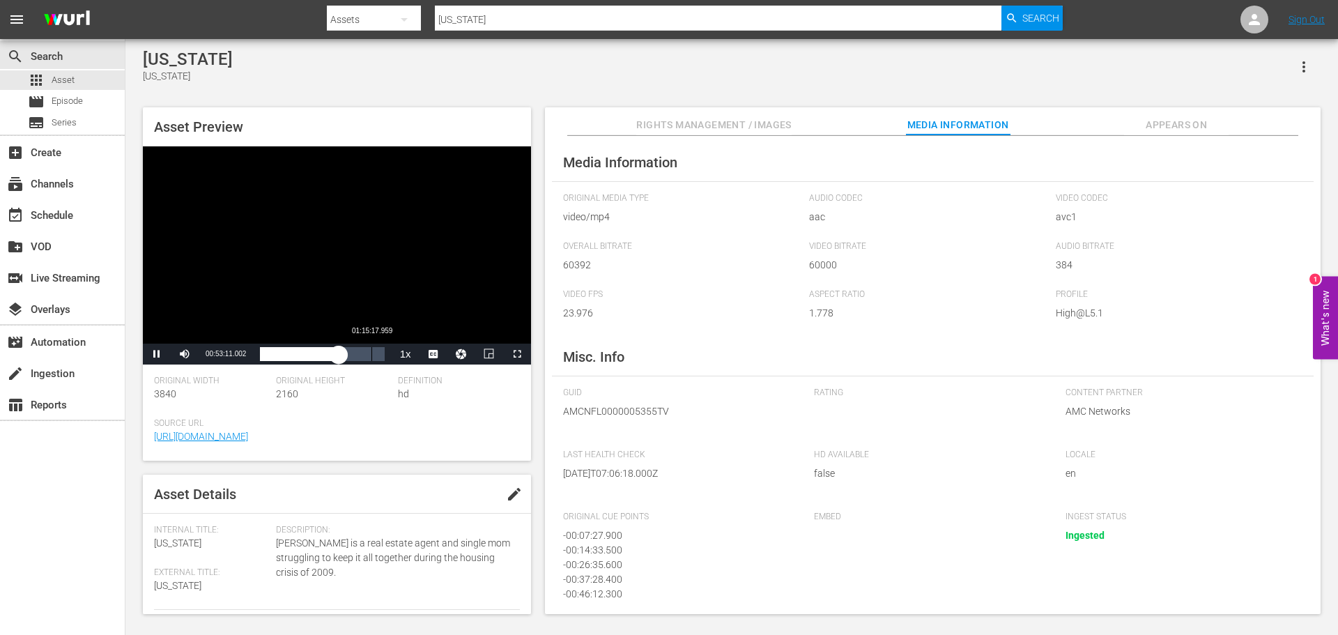
click at [373, 357] on div "Loaded : 63.57% 01:15:17.959 00:53:11.066" at bounding box center [322, 354] width 124 height 14
click at [369, 357] on div "01:15:49.267" at bounding box center [314, 354] width 109 height 14
click at [355, 356] on div "01:13:25.964" at bounding box center [314, 354] width 109 height 14
click at [353, 356] on div "01:04:29.051" at bounding box center [307, 354] width 95 height 14
click at [342, 353] on div "01:03:04.599" at bounding box center [301, 354] width 83 height 14
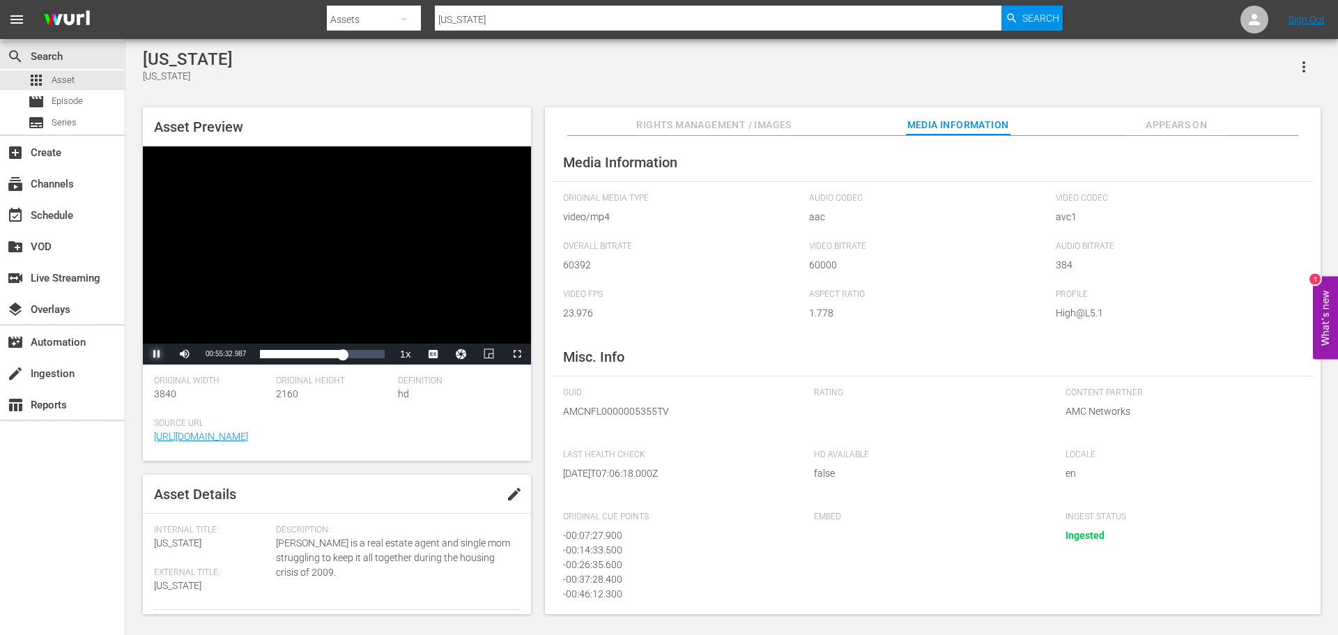
click at [157, 354] on span "Video Player" at bounding box center [157, 354] width 0 height 0
click at [733, 119] on span "Rights Management / Images" at bounding box center [713, 124] width 155 height 17
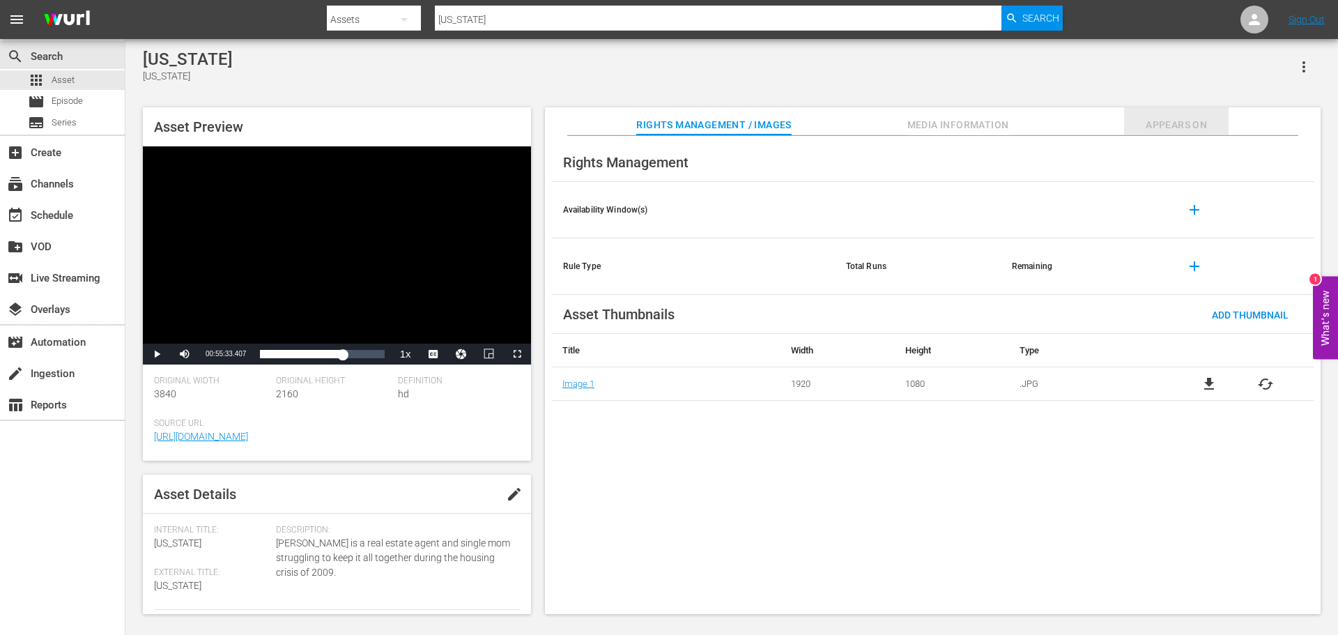
click at [1165, 123] on span "Appears On" at bounding box center [1176, 124] width 105 height 17
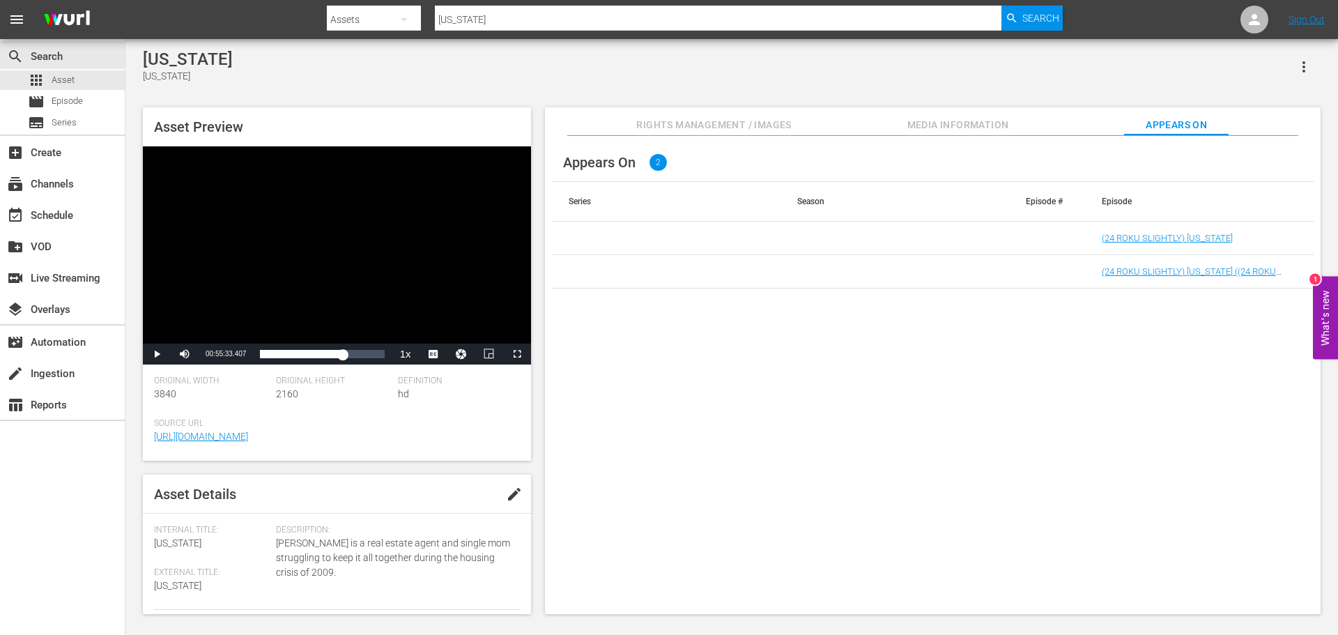
click at [987, 118] on span "Media Information" at bounding box center [958, 124] width 105 height 17
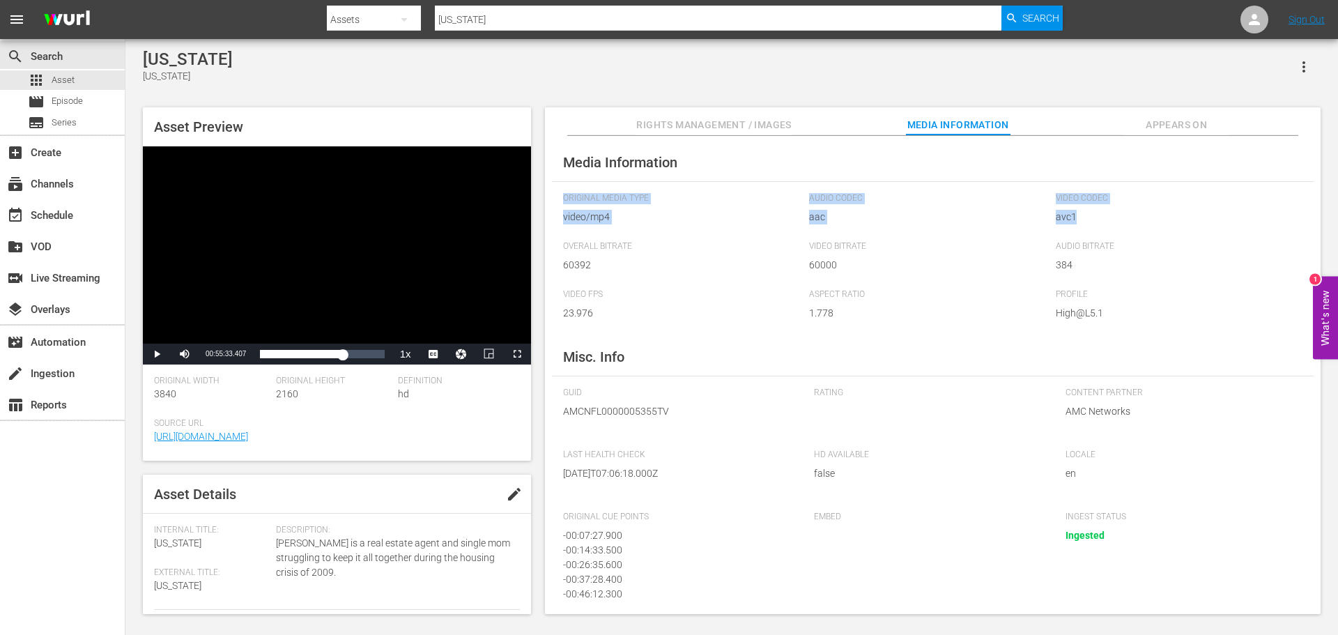
drag, startPoint x: 1337, startPoint y: 157, endPoint x: 1337, endPoint y: 236, distance: 79.4
click at [1337, 236] on div "[US_STATE] [US_STATE] Asset Preview Video Player is loading. Play Video Play Mu…" at bounding box center [731, 328] width 1213 height 578
click at [1261, 201] on span "Video Codec" at bounding box center [1176, 198] width 240 height 11
click at [77, 75] on div "apps Asset" at bounding box center [62, 80] width 125 height 20
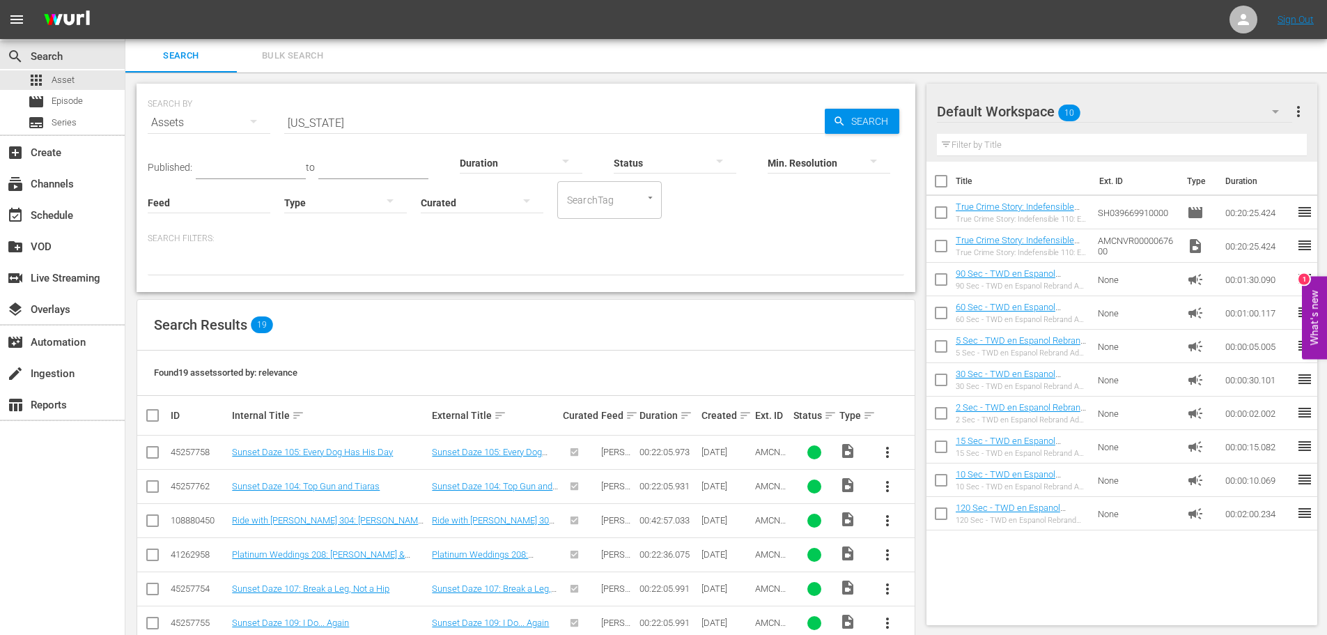
drag, startPoint x: 1281, startPoint y: 1, endPoint x: 1141, endPoint y: 20, distance: 141.4
click at [1141, 20] on nav "menu Sign Out" at bounding box center [663, 19] width 1327 height 39
click at [71, 82] on span "Asset" at bounding box center [63, 80] width 23 height 14
drag, startPoint x: 334, startPoint y: 122, endPoint x: 60, endPoint y: 98, distance: 275.6
click at [125, 0] on div "search Search apps Asset movie Episode subtitles Series add_box Create subscrip…" at bounding box center [726, 0] width 1202 height 0
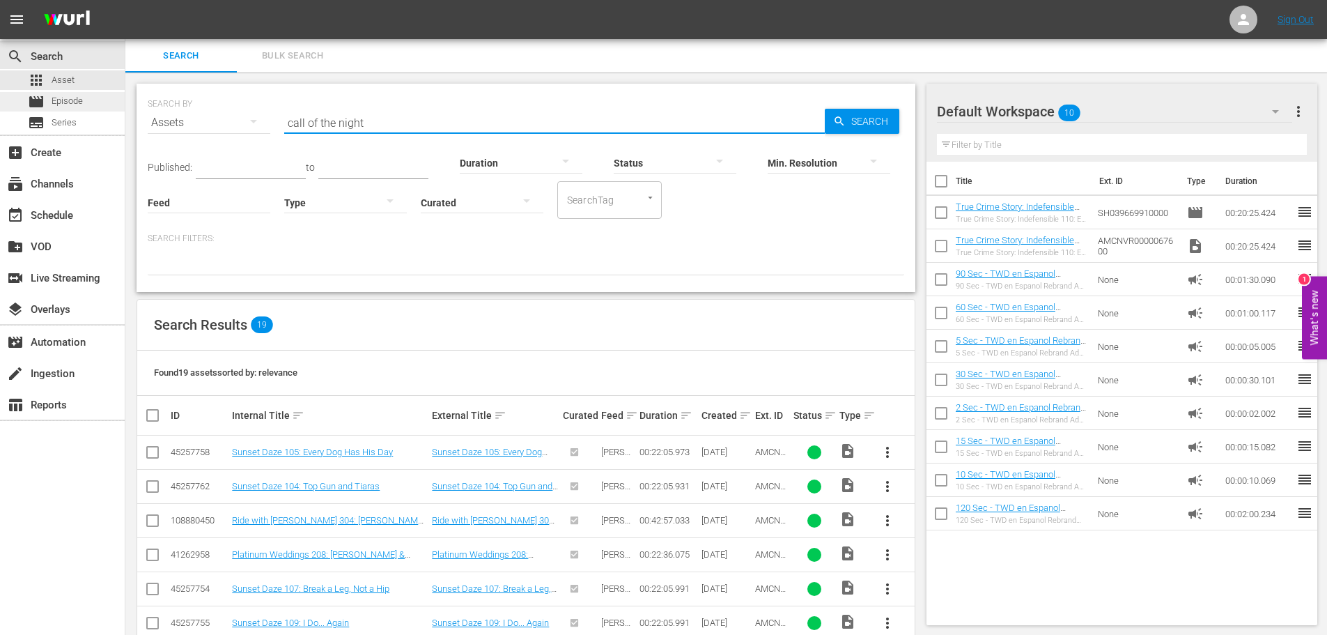
type input "call of the night 101"
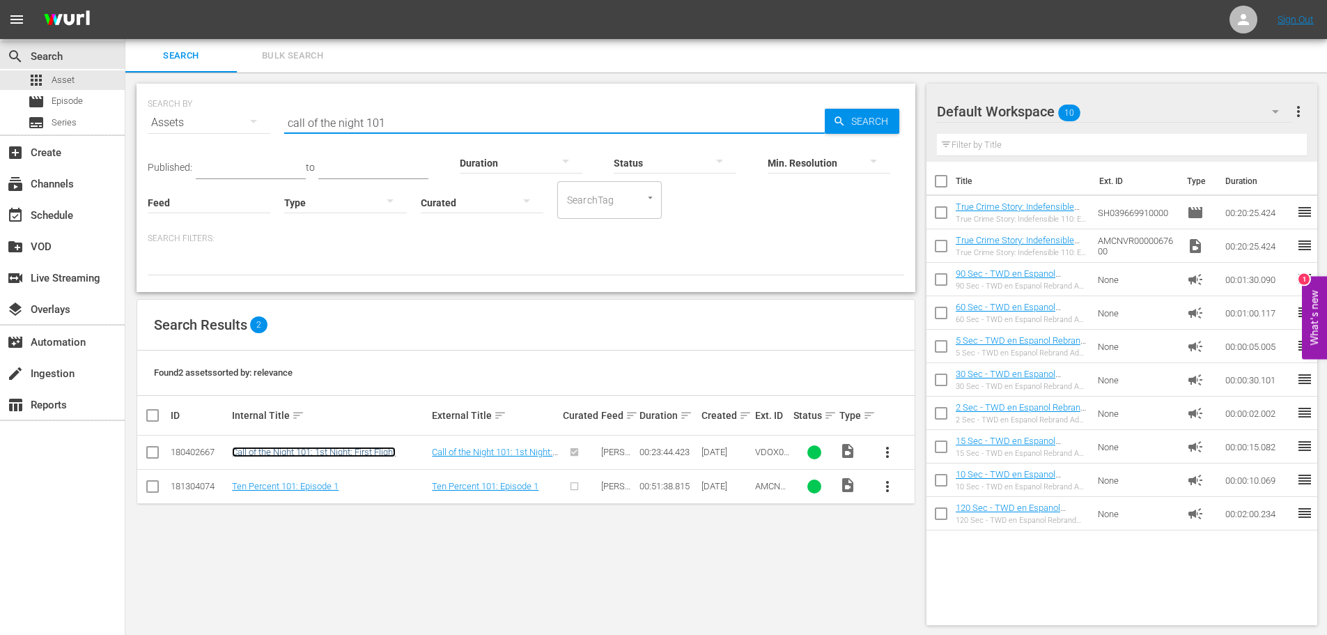
click at [360, 451] on link "Call of the Night 101: 1st Night: First Flight" at bounding box center [314, 452] width 164 height 10
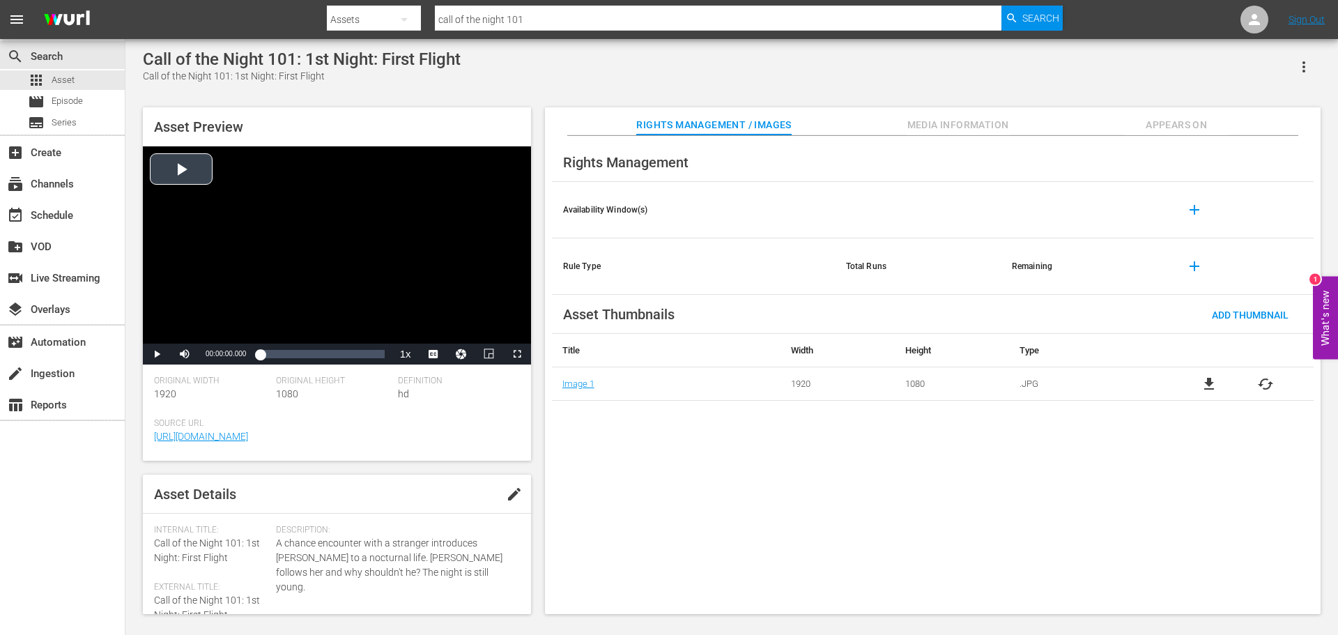
click at [348, 174] on div "Video Player" at bounding box center [337, 244] width 388 height 197
click at [155, 372] on div "Asset Preview Video Player is loading. Play Video Pause Mute Current Time 00:00…" at bounding box center [337, 283] width 388 height 353
click at [155, 366] on div "Asset Preview Video Player is loading. Play Video Pause Mute Current Time 00:00…" at bounding box center [337, 283] width 388 height 353
click at [157, 354] on span "Video Player" at bounding box center [157, 354] width 0 height 0
click at [92, 100] on div "movie Episode" at bounding box center [62, 102] width 125 height 20
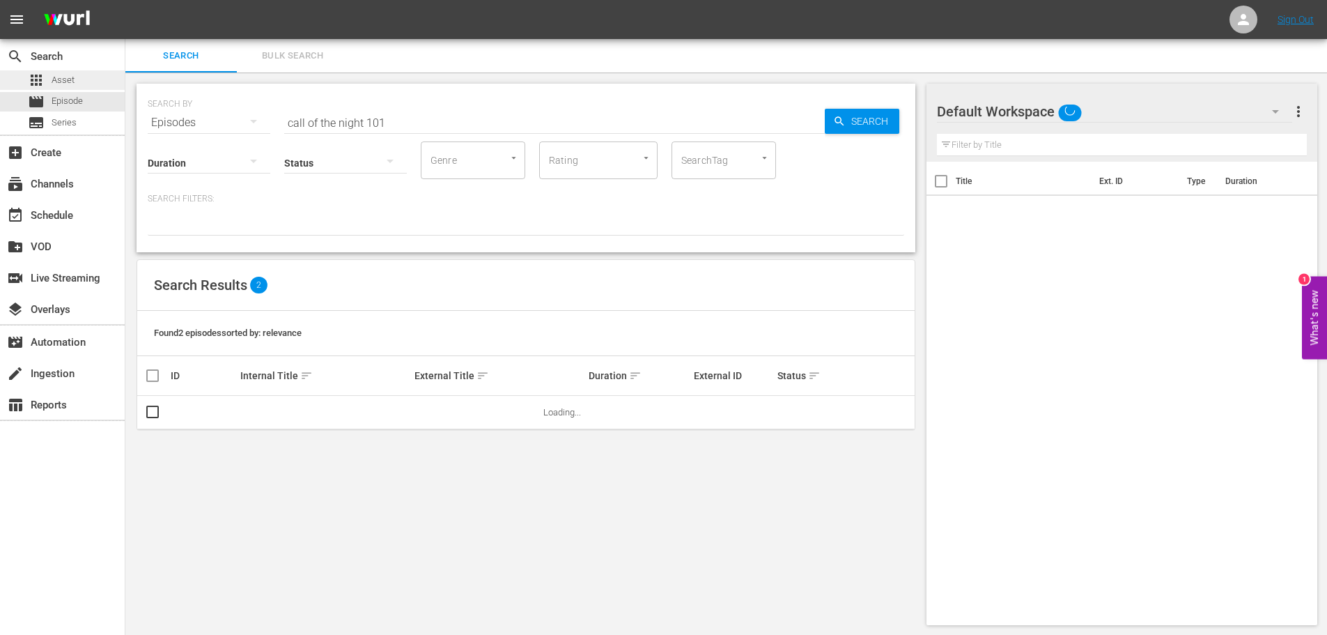
click at [86, 85] on div "apps Asset" at bounding box center [62, 80] width 125 height 20
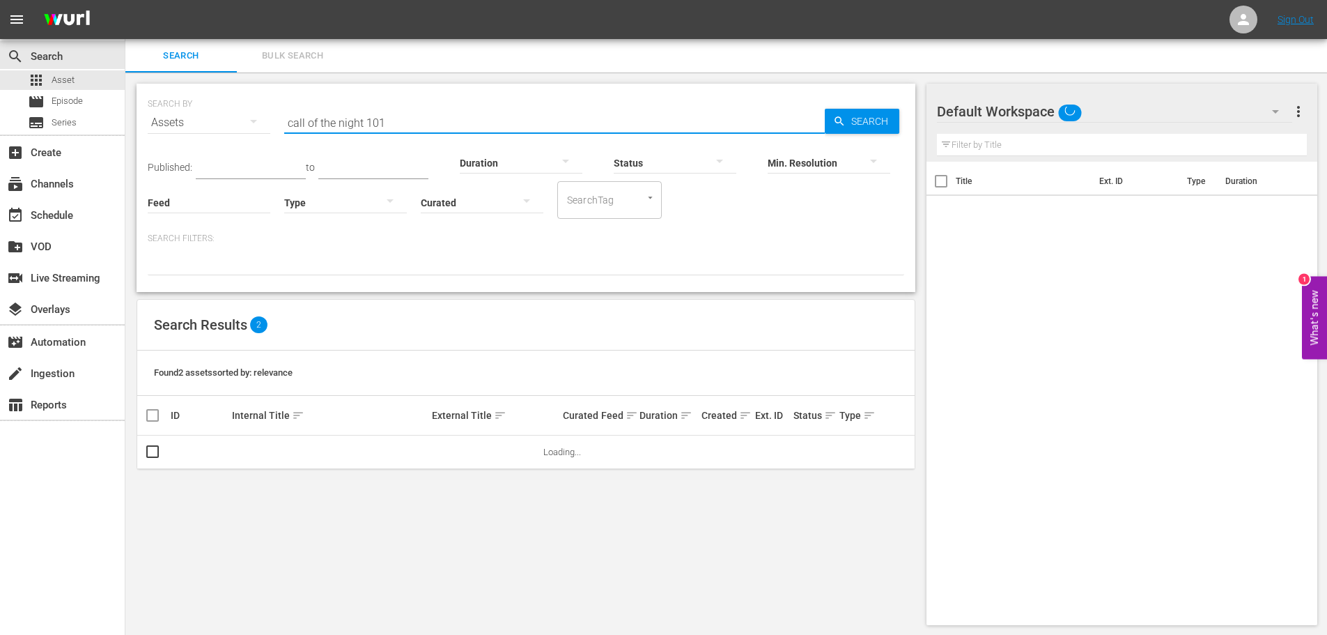
drag, startPoint x: 384, startPoint y: 118, endPoint x: 216, endPoint y: 95, distance: 169.4
click at [260, 95] on div "SEARCH BY Search By Assets Search ID, Title, Description, Keywords, or Category…" at bounding box center [526, 114] width 757 height 50
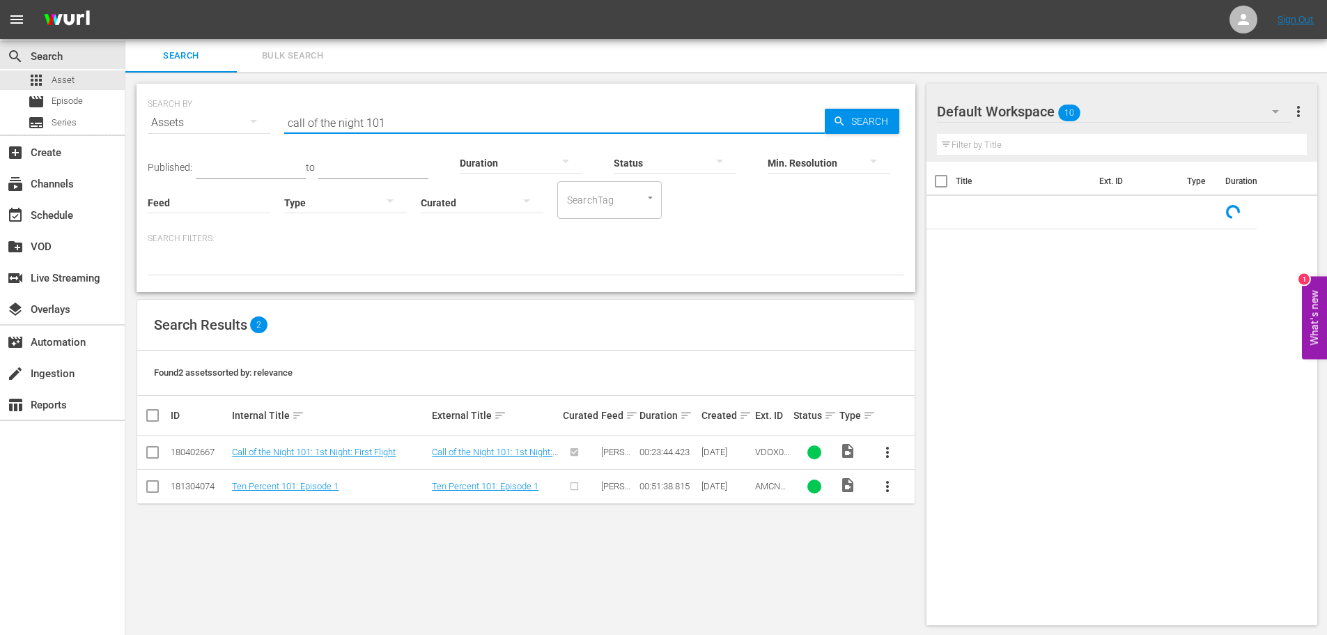
click at [614, 545] on div "SEARCH BY Search By Assets Search ID, Title, Description, Keywords, or Category…" at bounding box center [525, 354] width 801 height 564
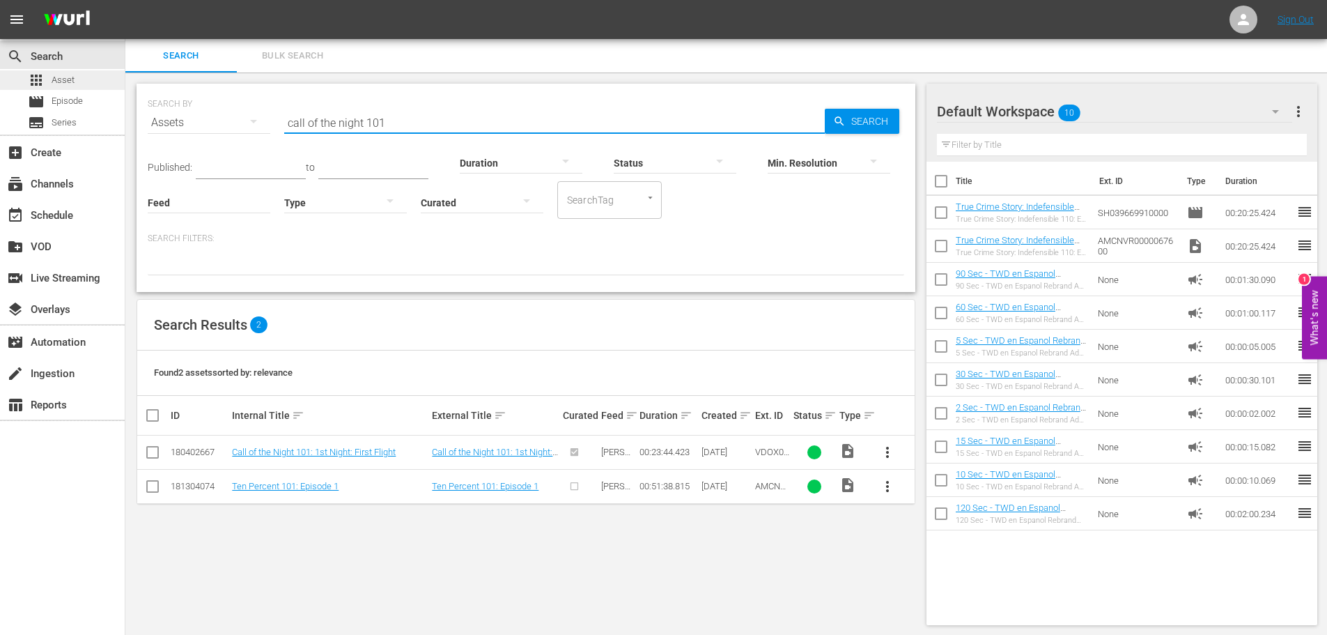
drag, startPoint x: 411, startPoint y: 124, endPoint x: 121, endPoint y: 78, distance: 293.5
click at [125, 0] on div "search Search apps Asset movie Episode subtitles Series add_box Create subscrip…" at bounding box center [726, 0] width 1202 height 0
type input "flux gourmet"
